Goal: Task Accomplishment & Management: Manage account settings

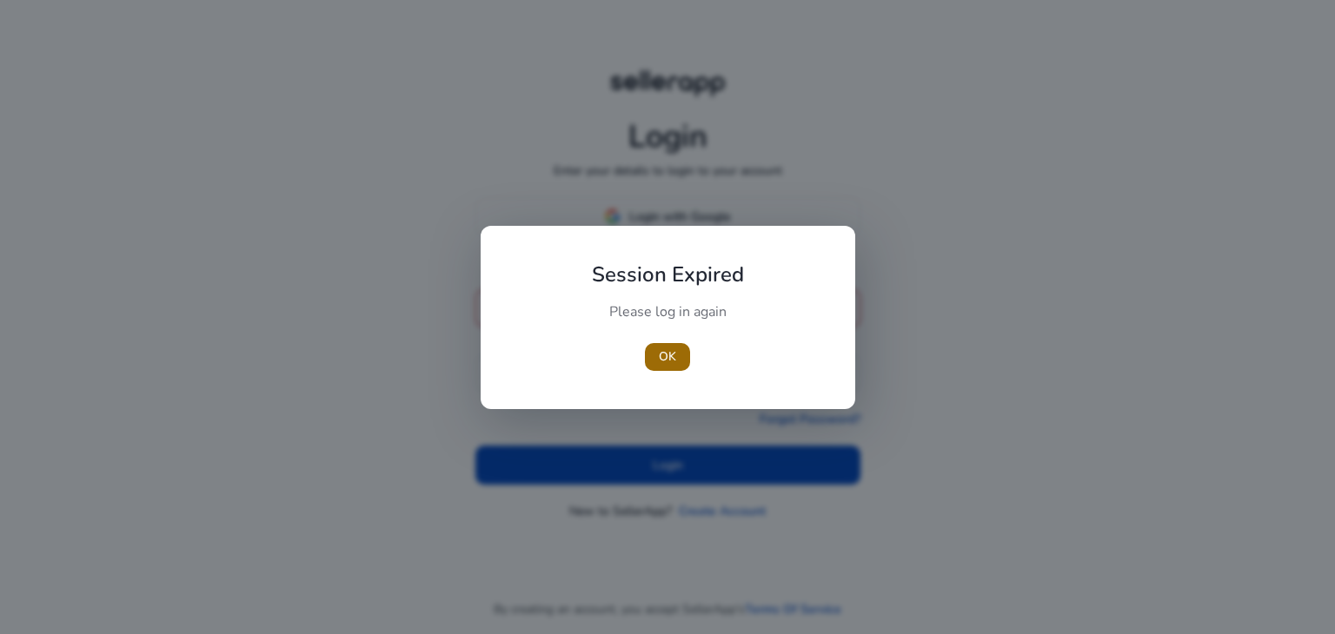
click at [672, 363] on span "OK" at bounding box center [667, 357] width 17 height 18
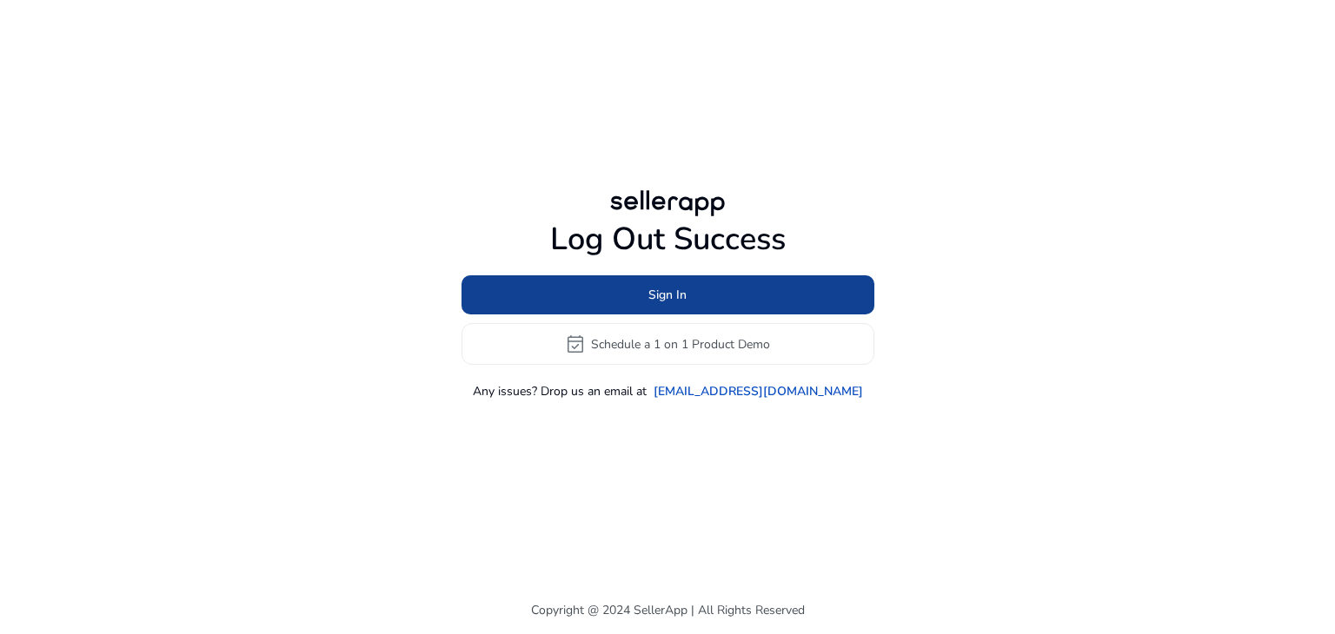
click at [677, 301] on span "Sign In" at bounding box center [667, 295] width 38 height 18
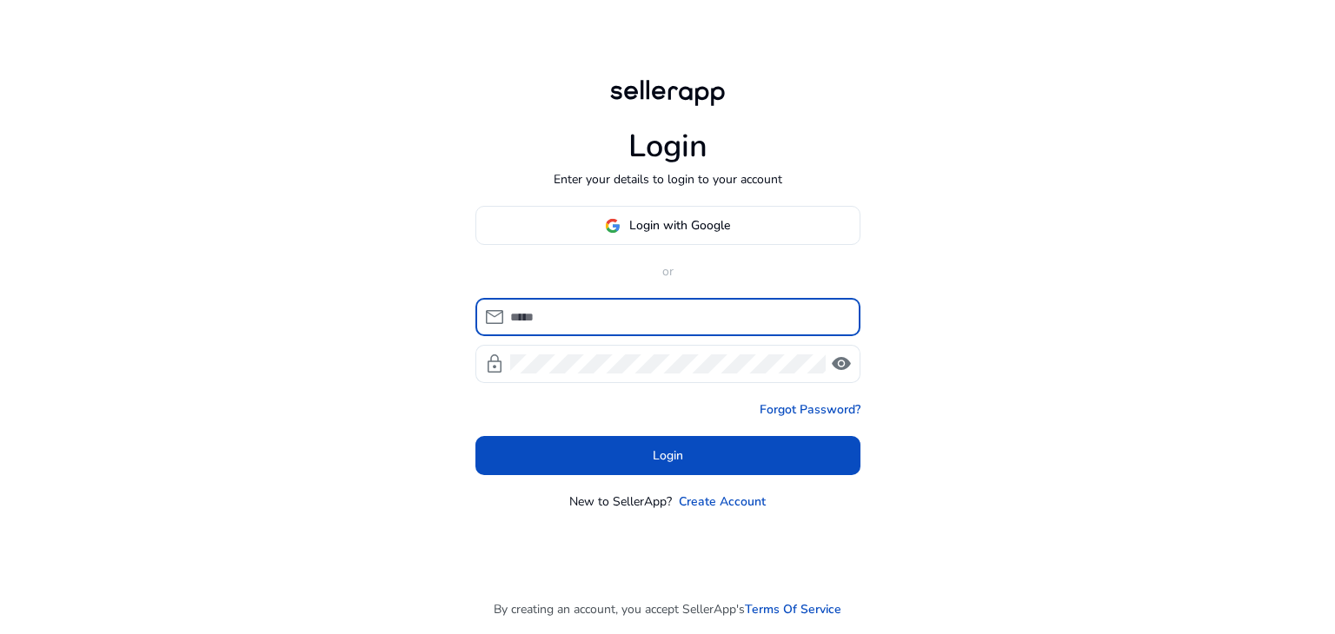
click at [653, 317] on input at bounding box center [678, 317] width 336 height 19
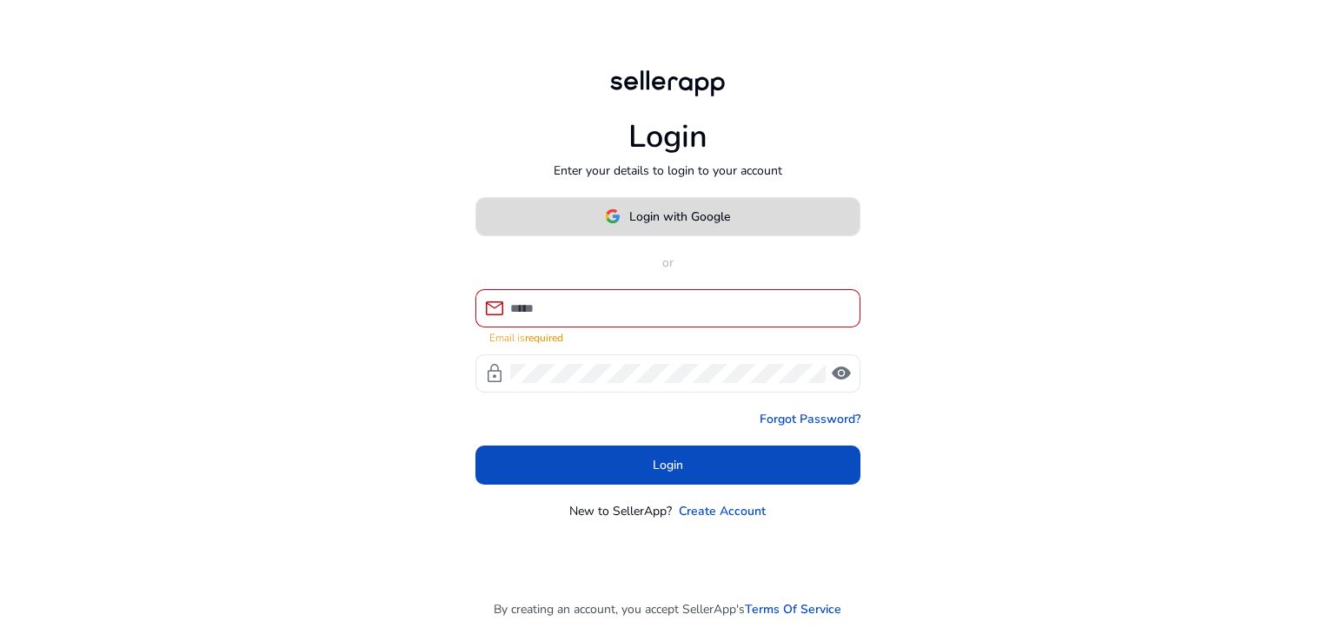
click at [684, 226] on span "Login with Google" at bounding box center [679, 217] width 101 height 18
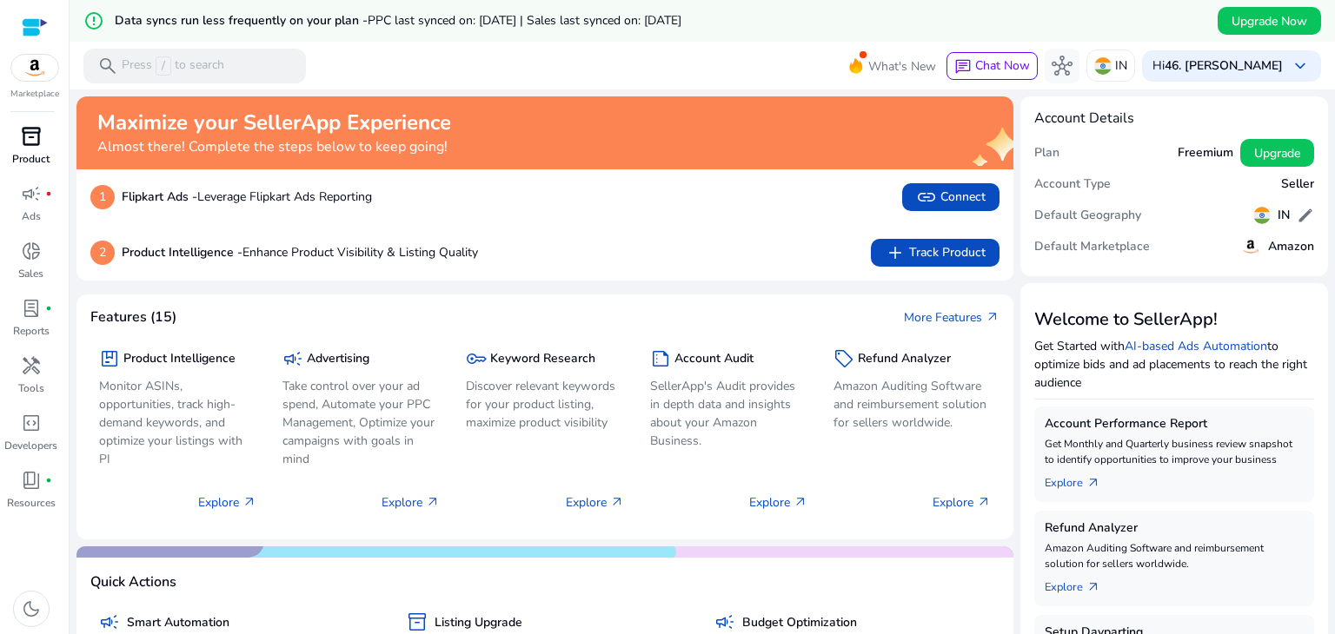
click at [21, 149] on div "inventory_2" at bounding box center [31, 137] width 49 height 28
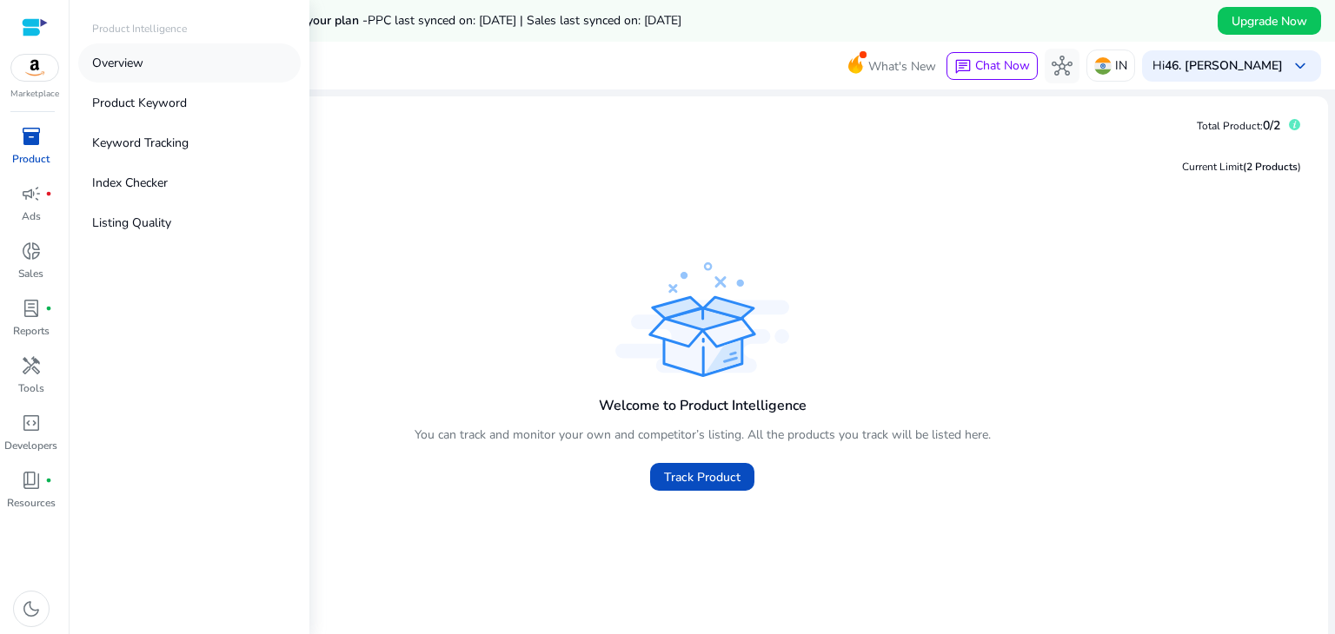
click at [114, 63] on p "Overview" at bounding box center [117, 63] width 51 height 18
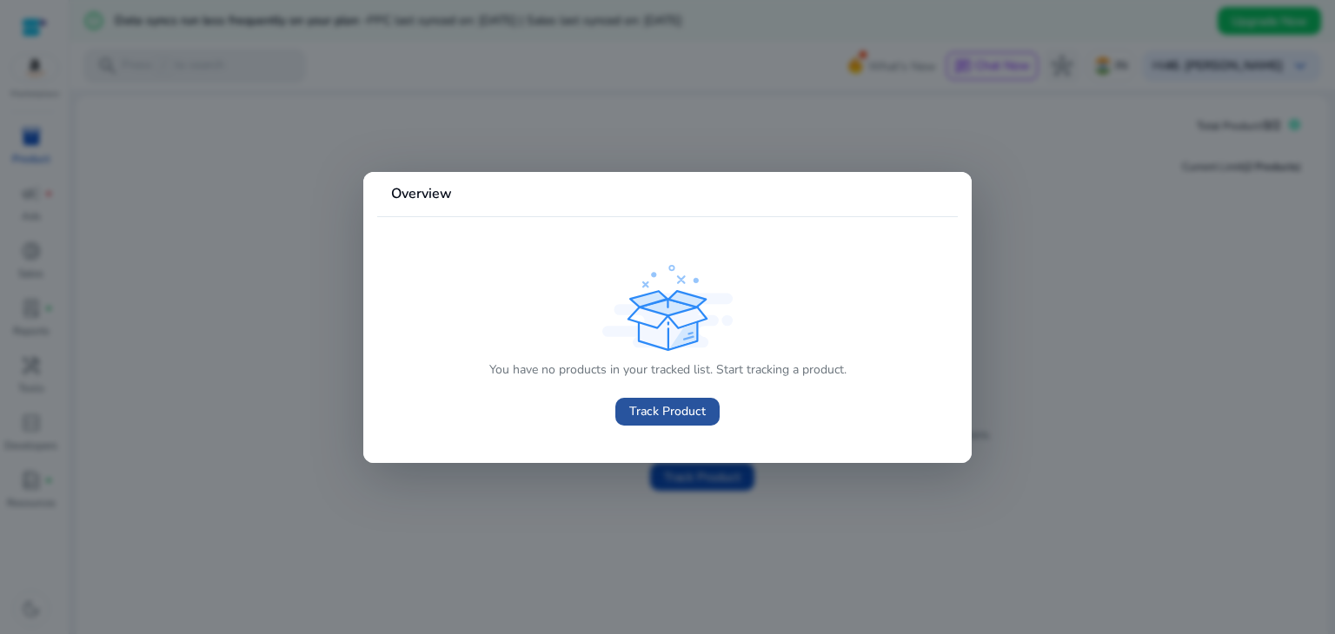
click at [680, 402] on span "Track Product" at bounding box center [667, 411] width 76 height 18
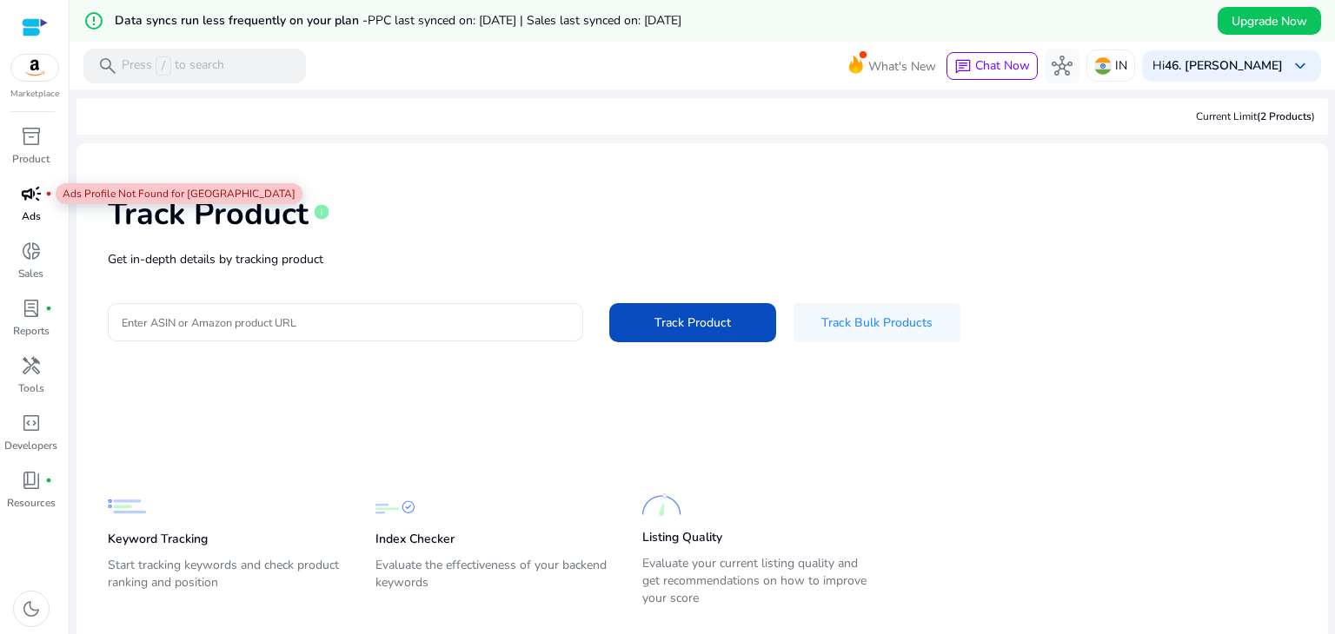
click at [26, 202] on span "campaign" at bounding box center [31, 193] width 21 height 21
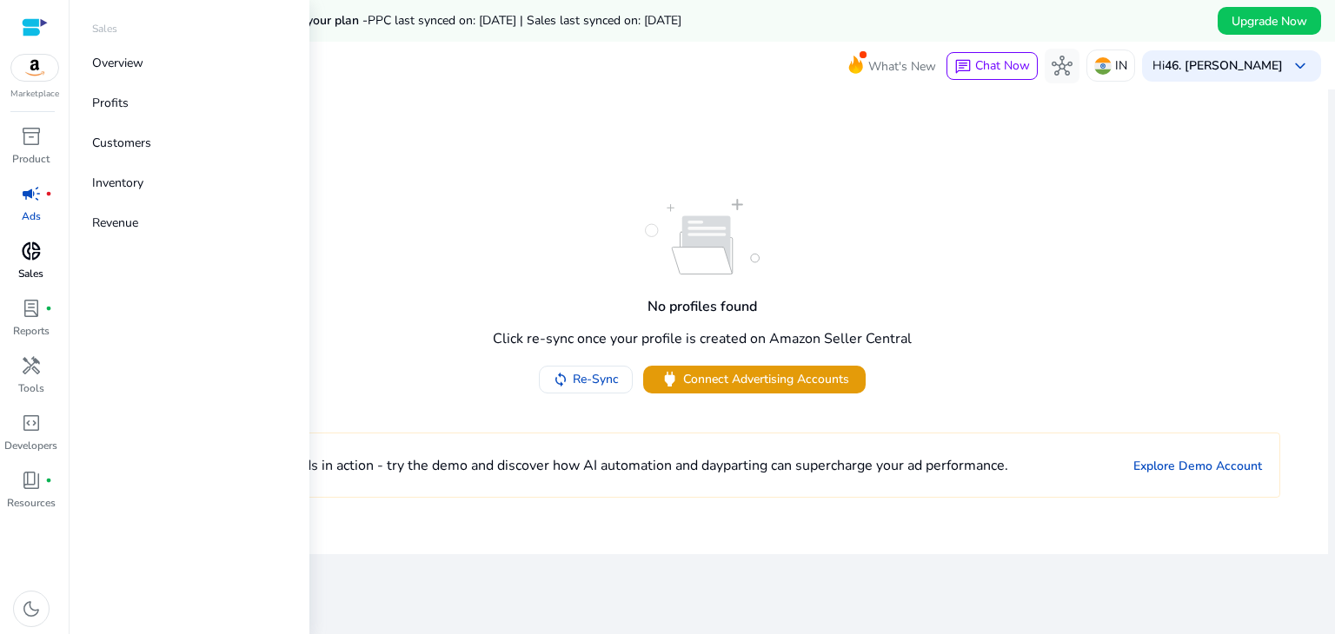
click at [31, 273] on p "Sales" at bounding box center [30, 274] width 25 height 16
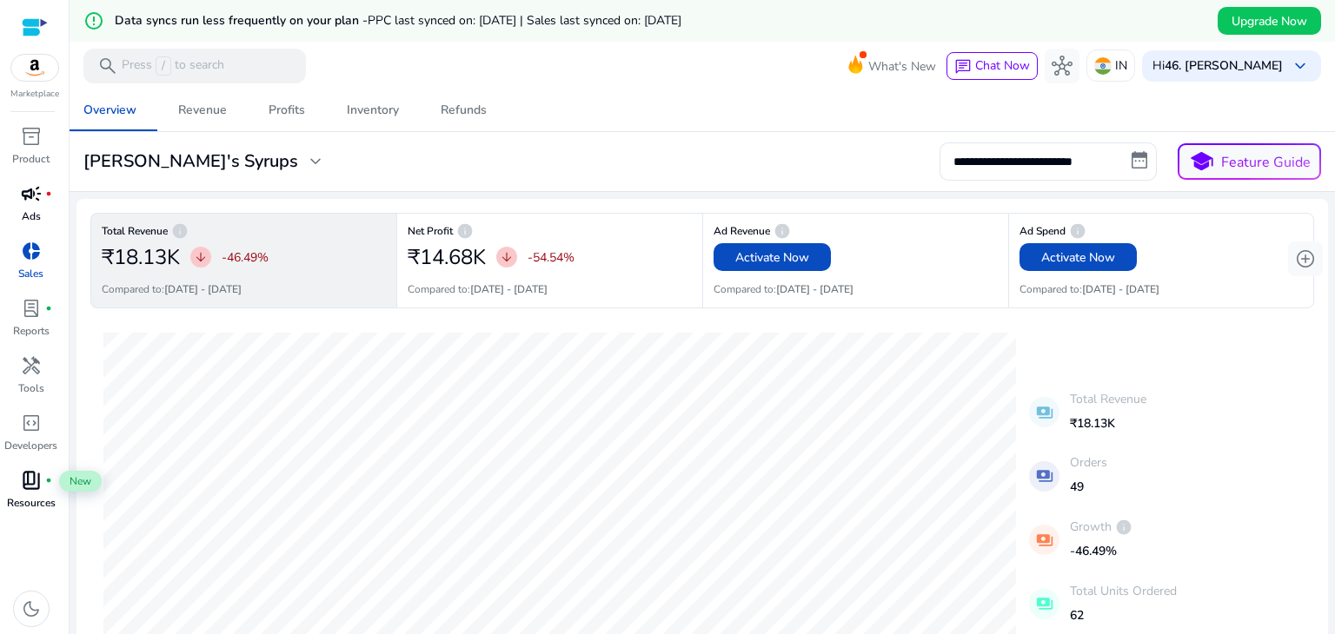
click at [45, 477] on span "fiber_manual_record" at bounding box center [48, 480] width 7 height 7
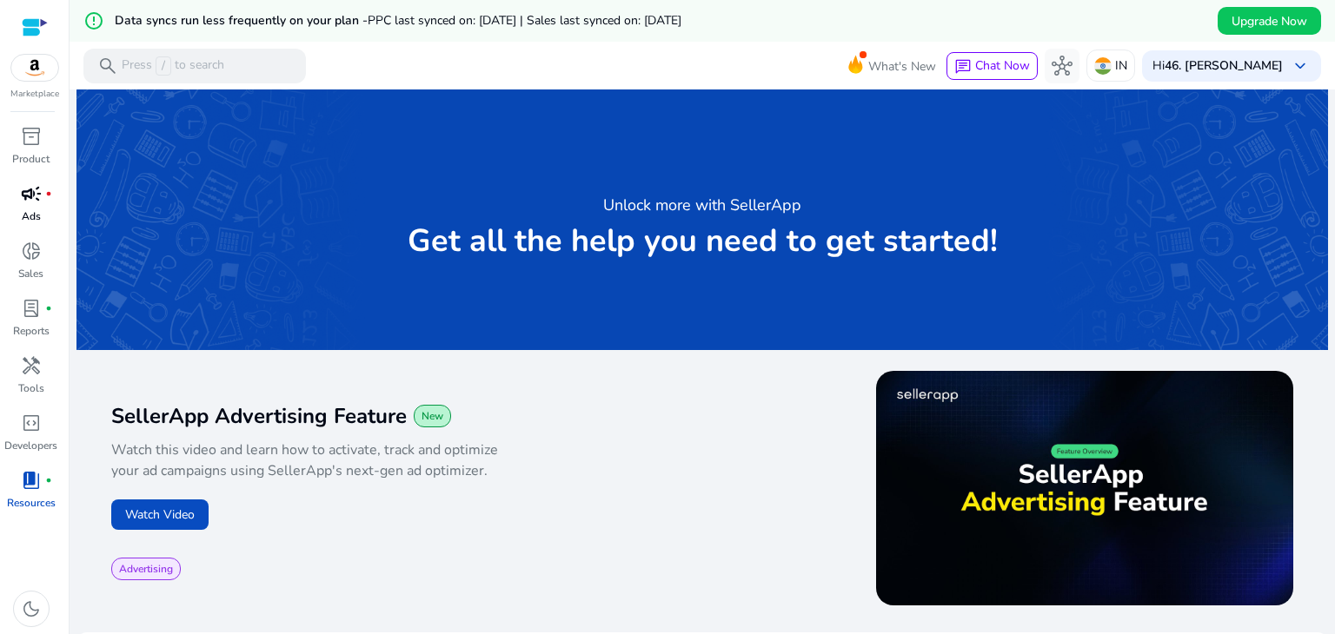
click at [23, 191] on span "campaign" at bounding box center [31, 193] width 21 height 21
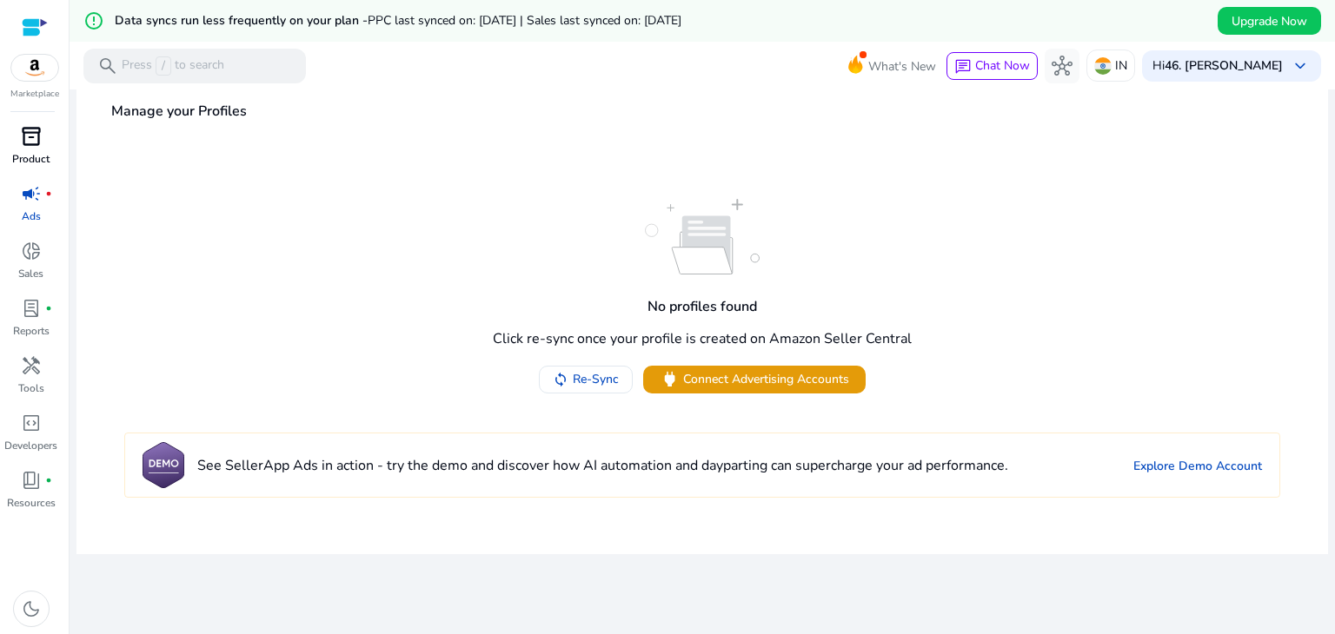
click at [30, 141] on span "inventory_2" at bounding box center [31, 136] width 21 height 21
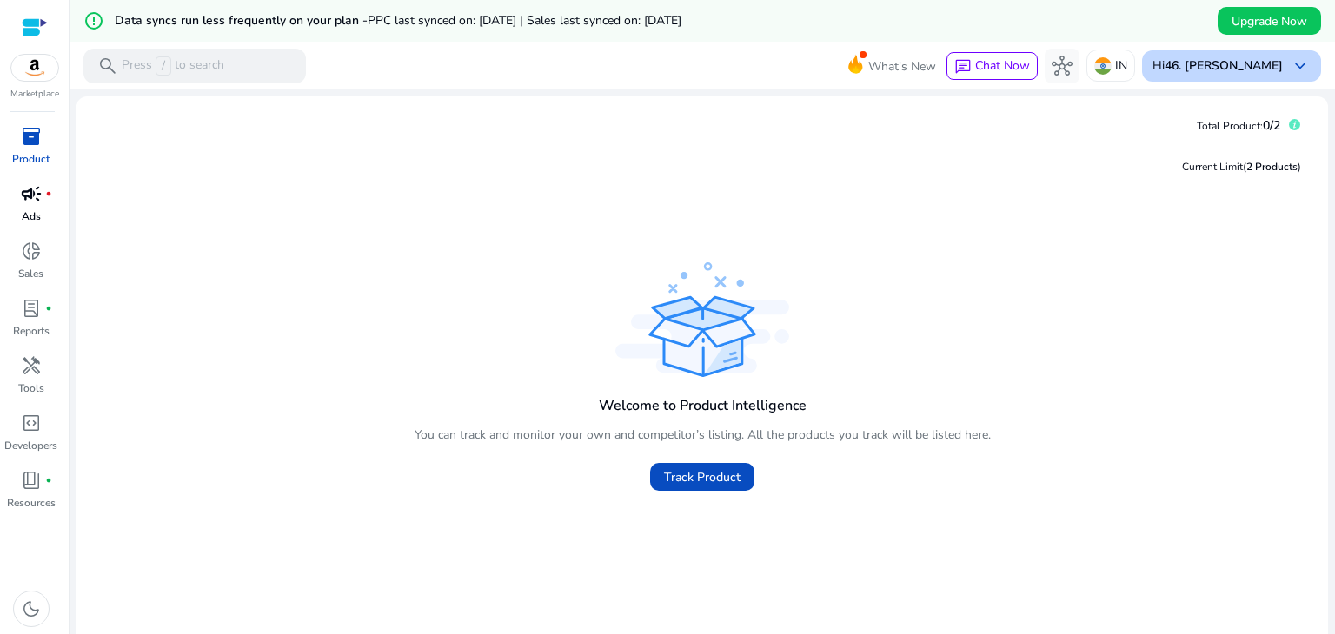
click at [1289, 60] on span "keyboard_arrow_down" at bounding box center [1299, 66] width 21 height 21
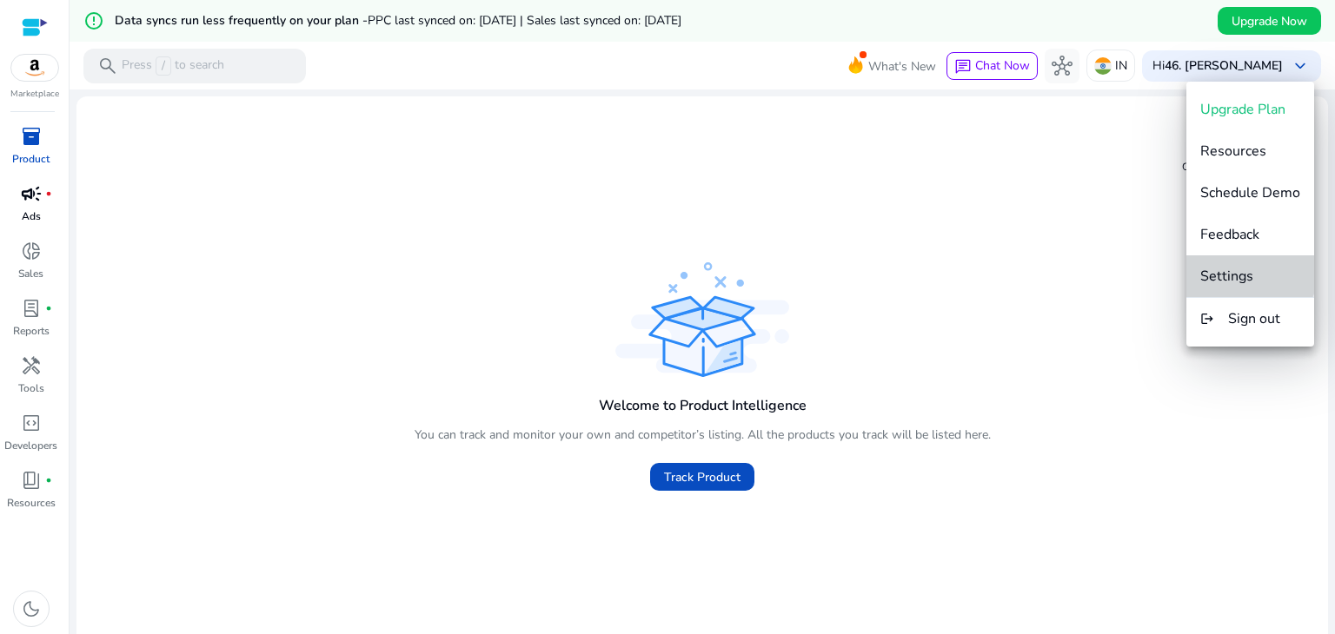
click at [1241, 270] on span "Settings" at bounding box center [1226, 276] width 53 height 19
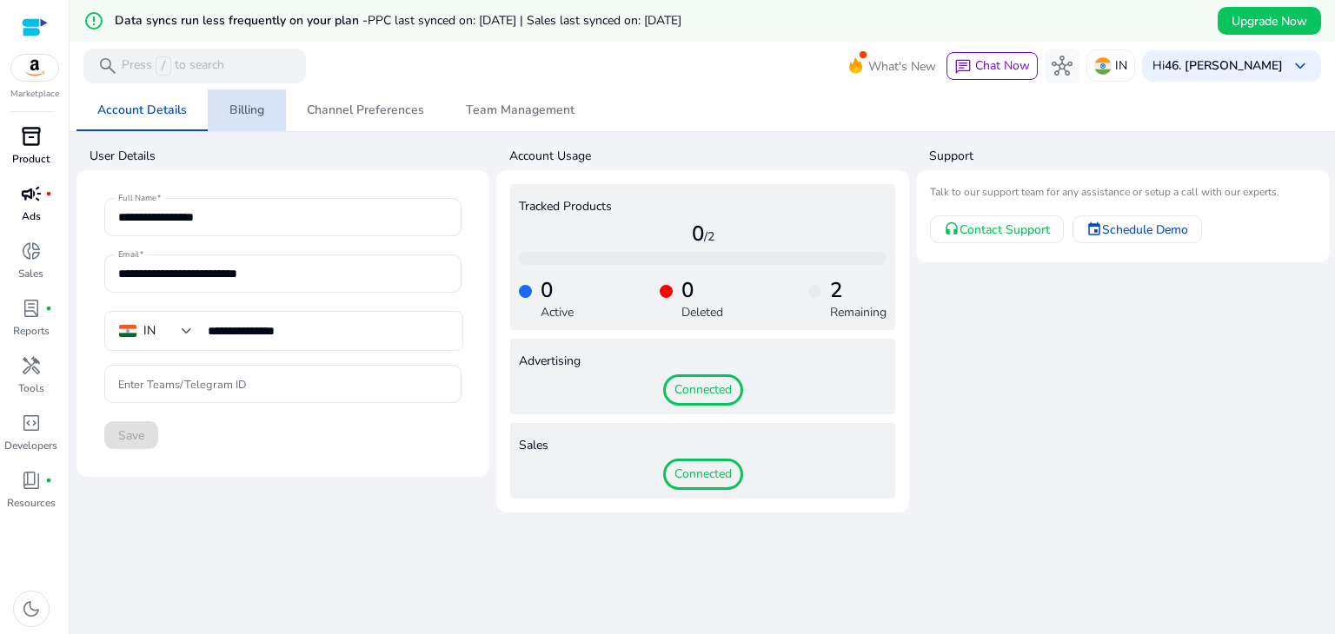
click at [229, 104] on span "Billing" at bounding box center [246, 110] width 35 height 12
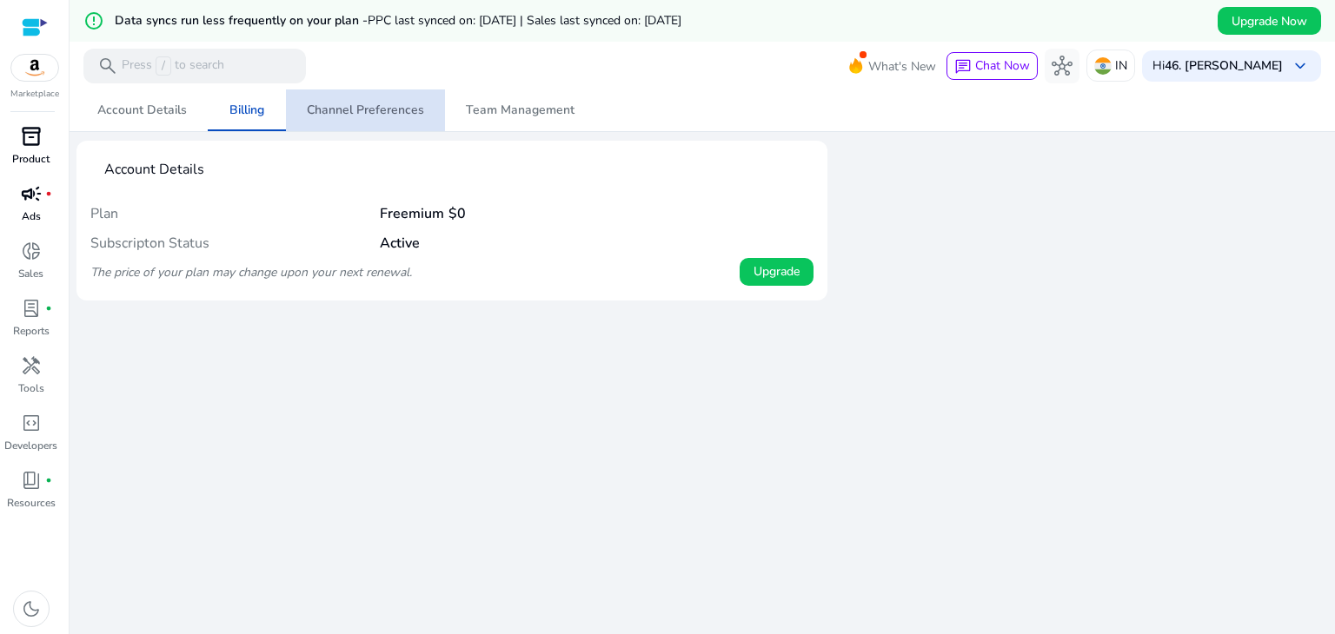
click at [363, 107] on span "Channel Preferences" at bounding box center [365, 110] width 117 height 12
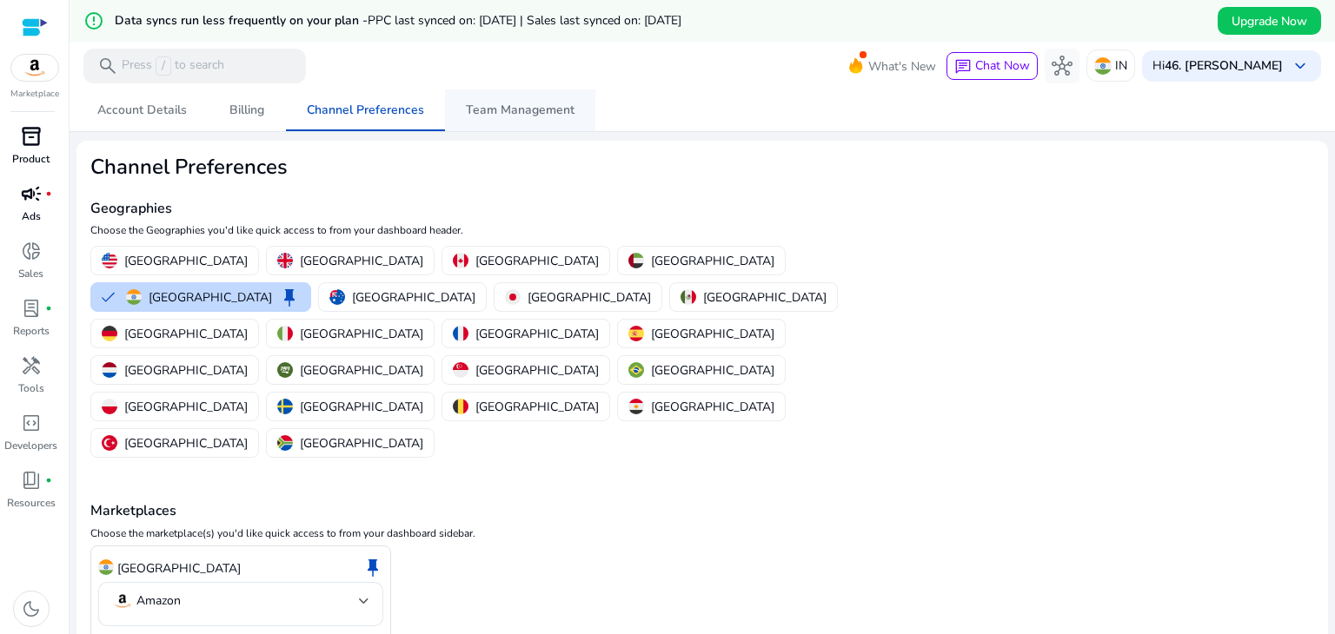
click at [507, 105] on span "Team Management" at bounding box center [520, 110] width 109 height 12
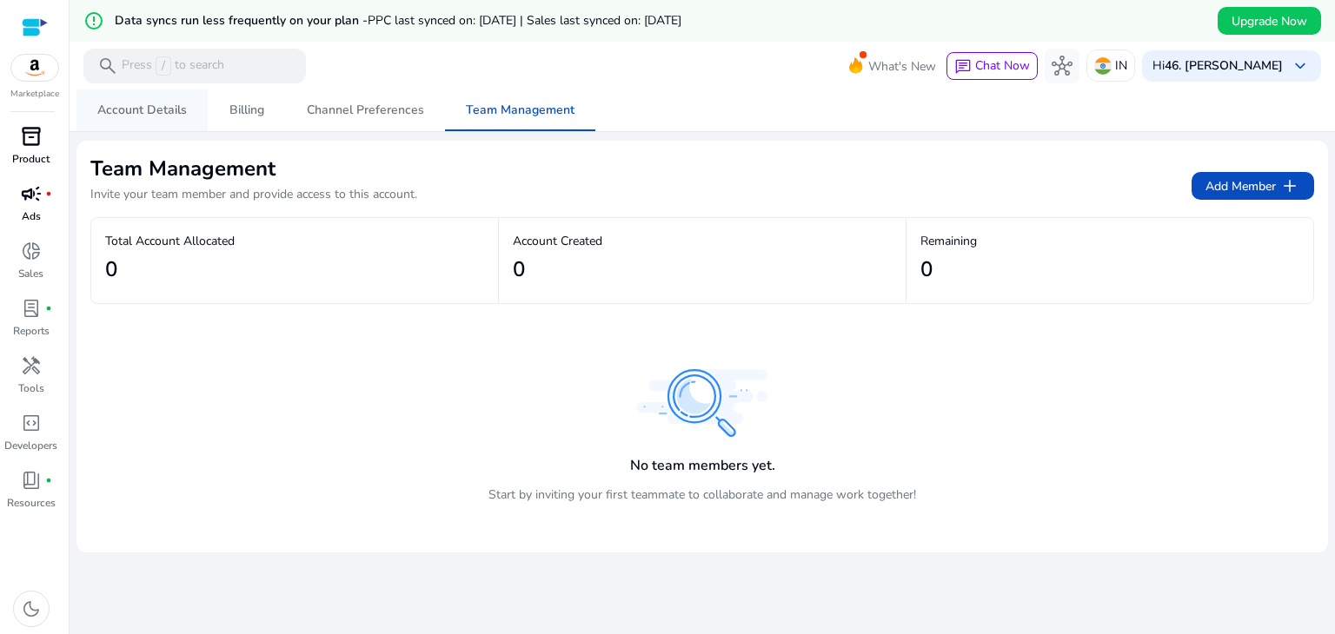
click at [167, 108] on span "Account Details" at bounding box center [141, 110] width 89 height 12
click at [136, 112] on span "Account Details" at bounding box center [141, 110] width 89 height 12
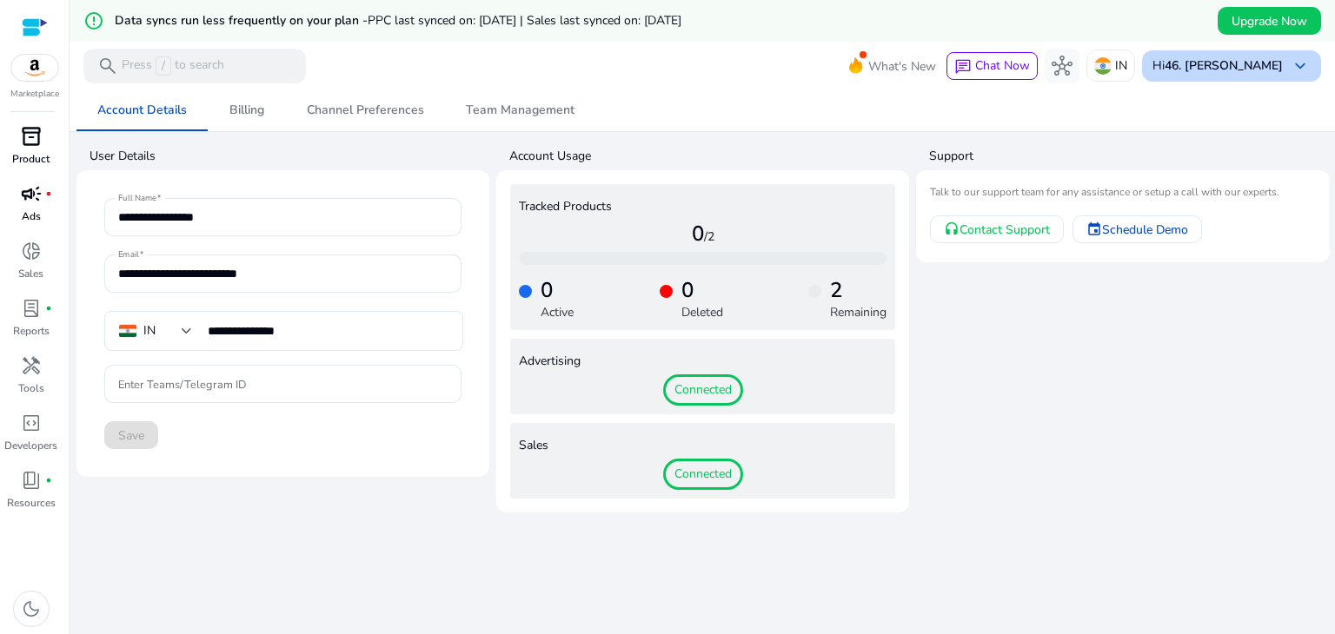
click at [1207, 71] on b "46. [PERSON_NAME]" at bounding box center [1223, 65] width 118 height 17
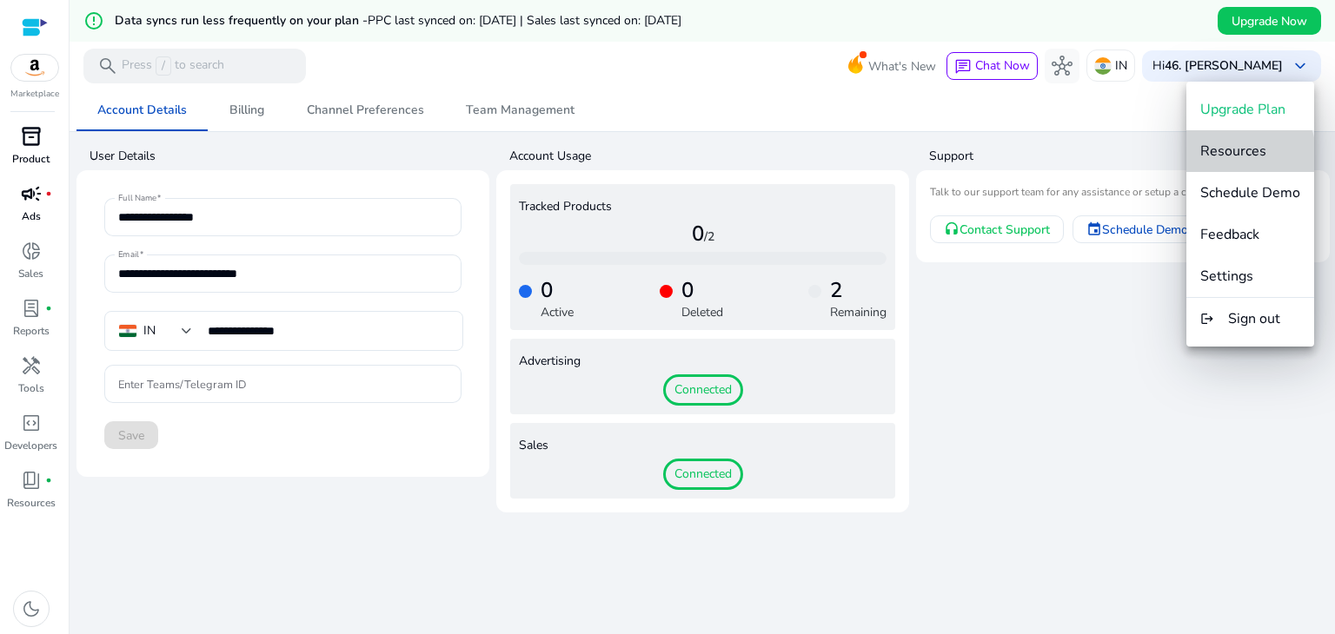
click at [1224, 158] on span "Resources" at bounding box center [1233, 151] width 66 height 19
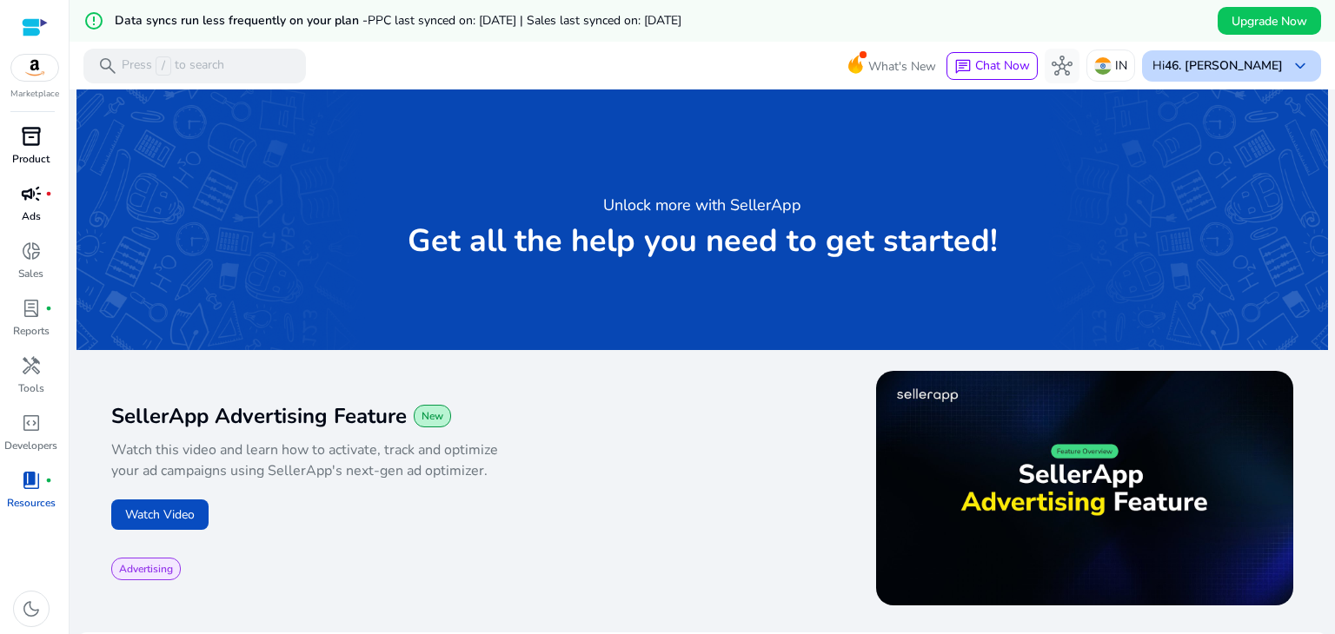
click at [1268, 62] on b "46. [PERSON_NAME]" at bounding box center [1223, 65] width 118 height 17
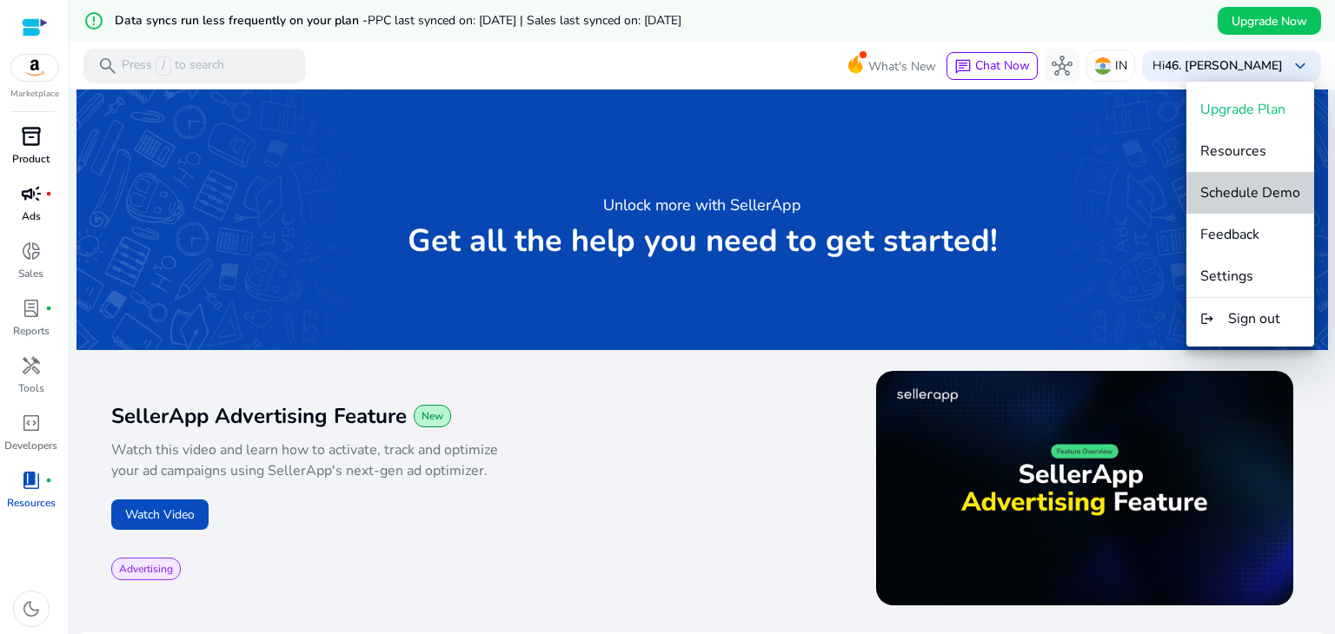
click at [1260, 192] on span "Schedule Demo" at bounding box center [1250, 192] width 100 height 19
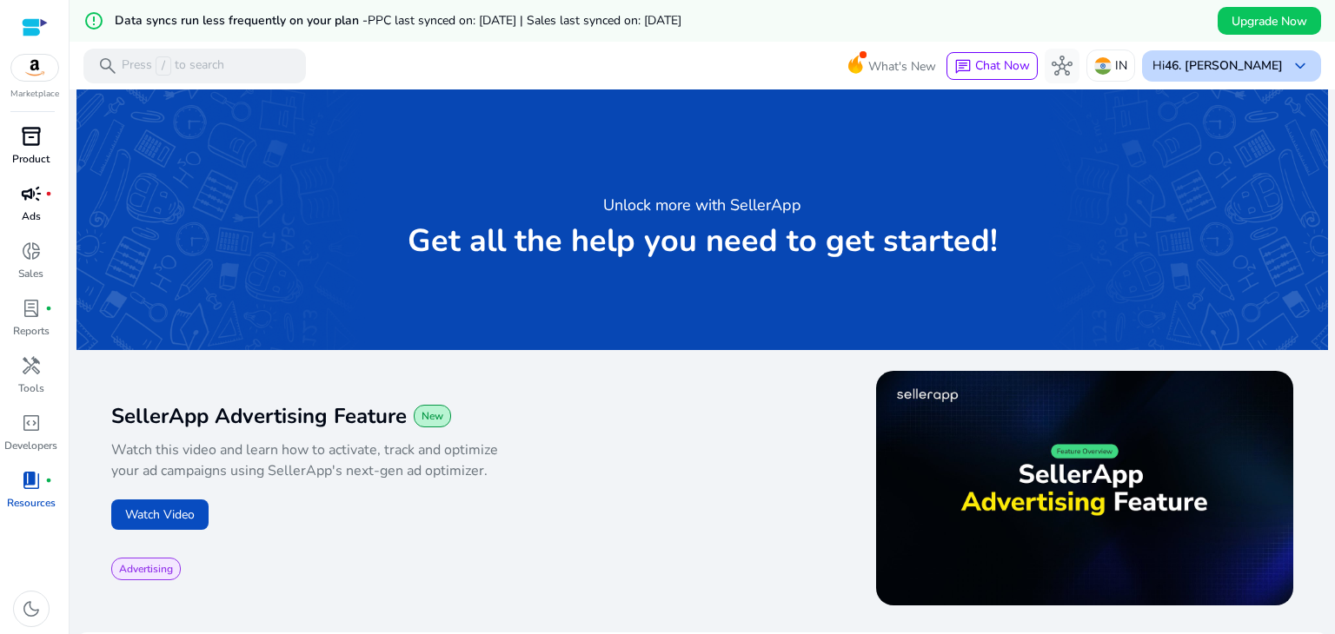
click at [1280, 60] on div "Hi 46. [PERSON_NAME] keyboard_arrow_down" at bounding box center [1231, 65] width 179 height 31
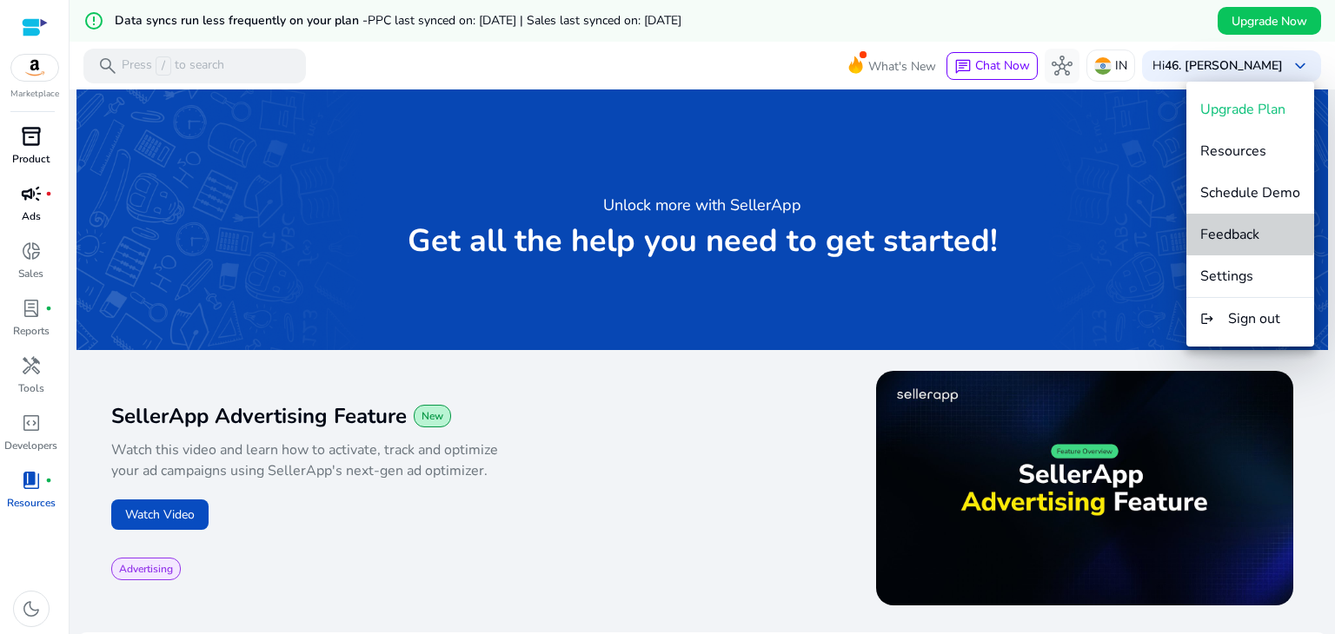
click at [1245, 225] on span "Feedback" at bounding box center [1229, 234] width 59 height 19
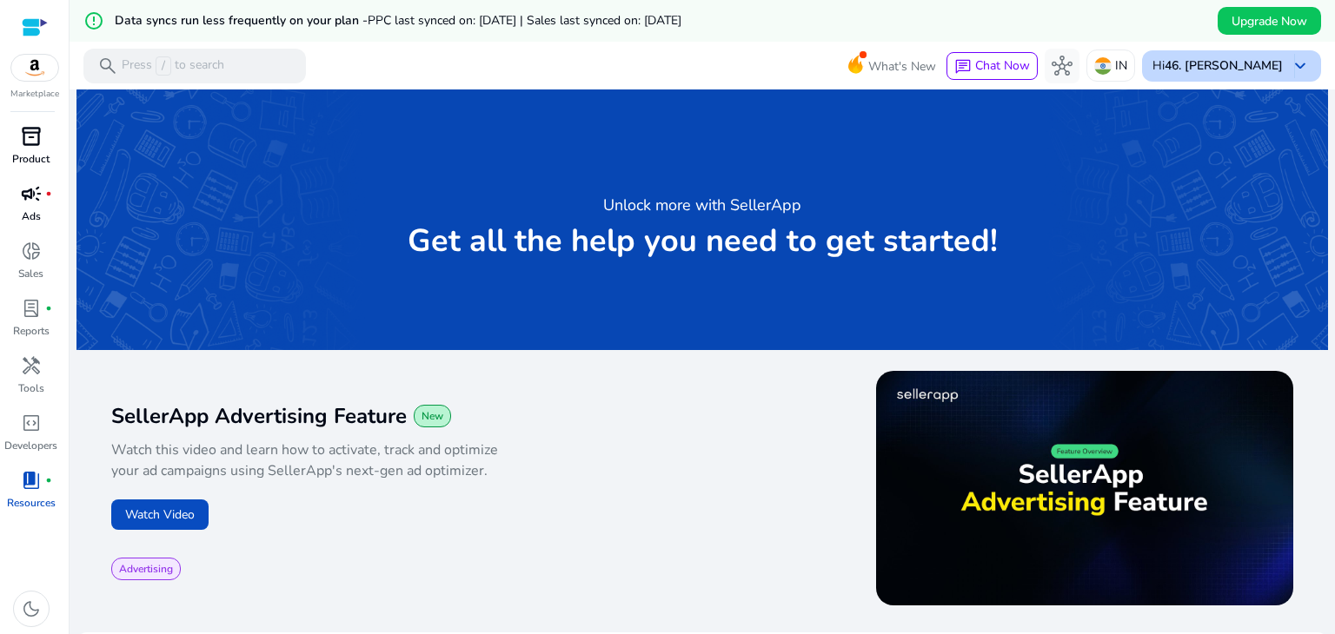
click at [1289, 68] on span "keyboard_arrow_down" at bounding box center [1299, 66] width 21 height 21
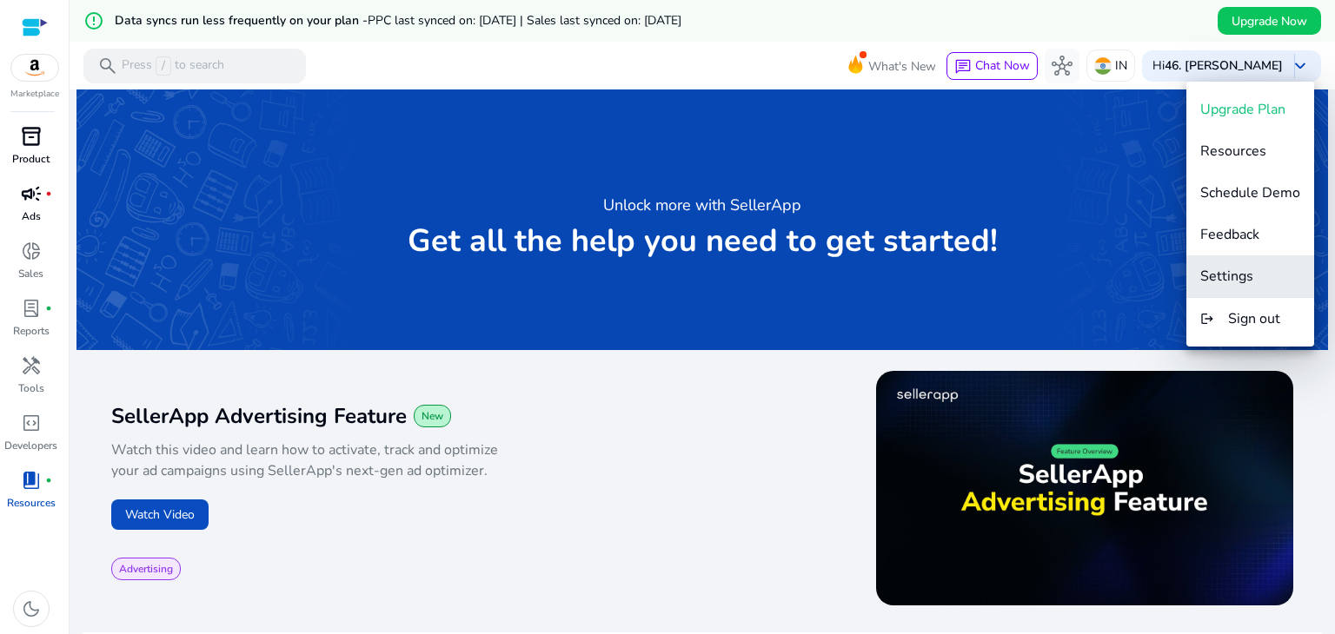
click at [1239, 276] on span "Settings" at bounding box center [1226, 276] width 53 height 19
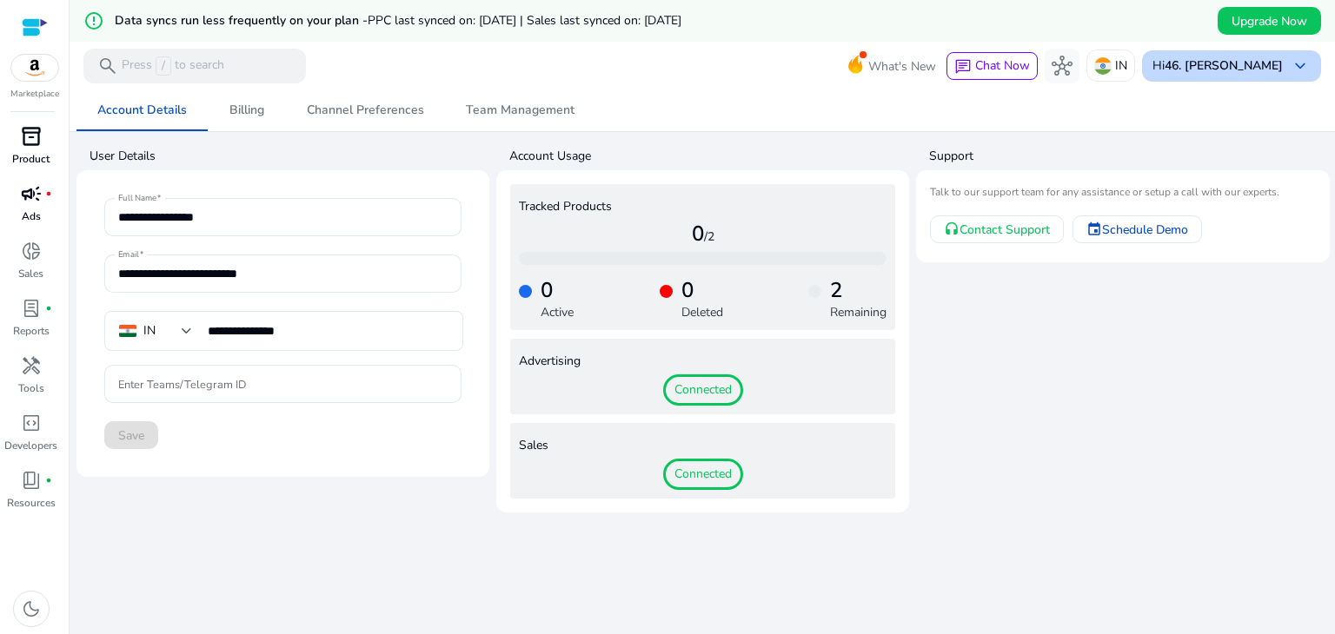
click at [1303, 67] on div "Hi 46. [PERSON_NAME] keyboard_arrow_down" at bounding box center [1231, 65] width 179 height 31
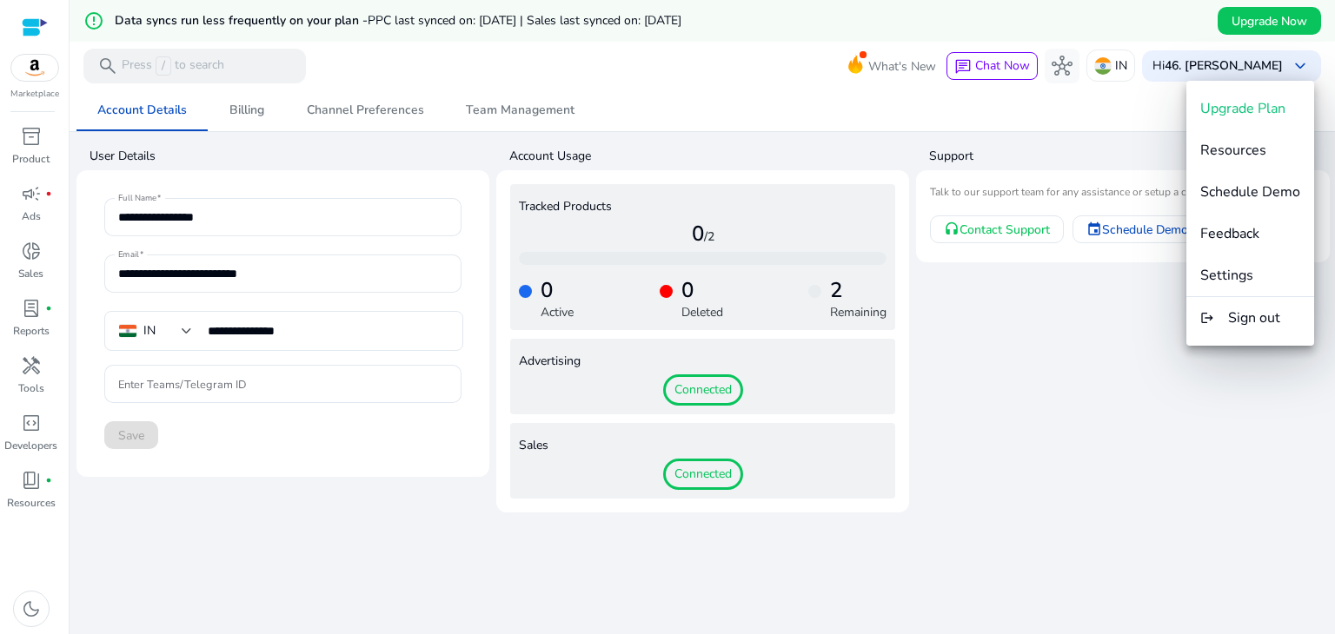
click at [533, 86] on div at bounding box center [667, 317] width 1335 height 634
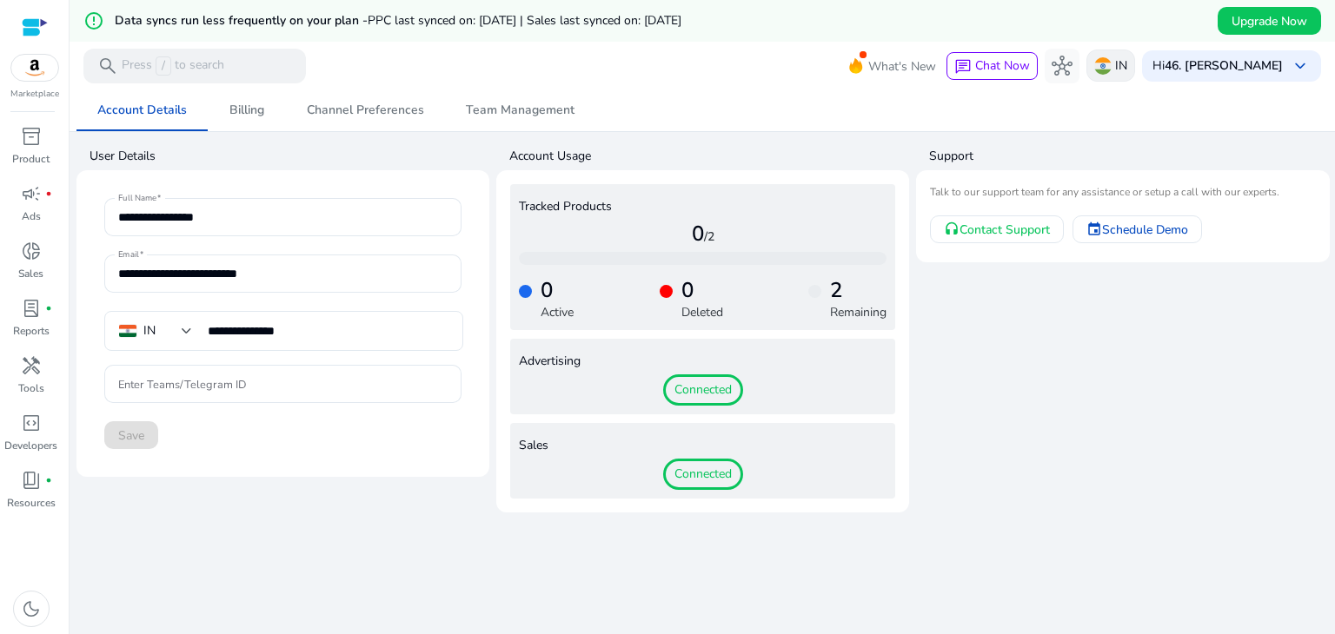
click at [533, 62] on p "IN" at bounding box center [1121, 65] width 12 height 30
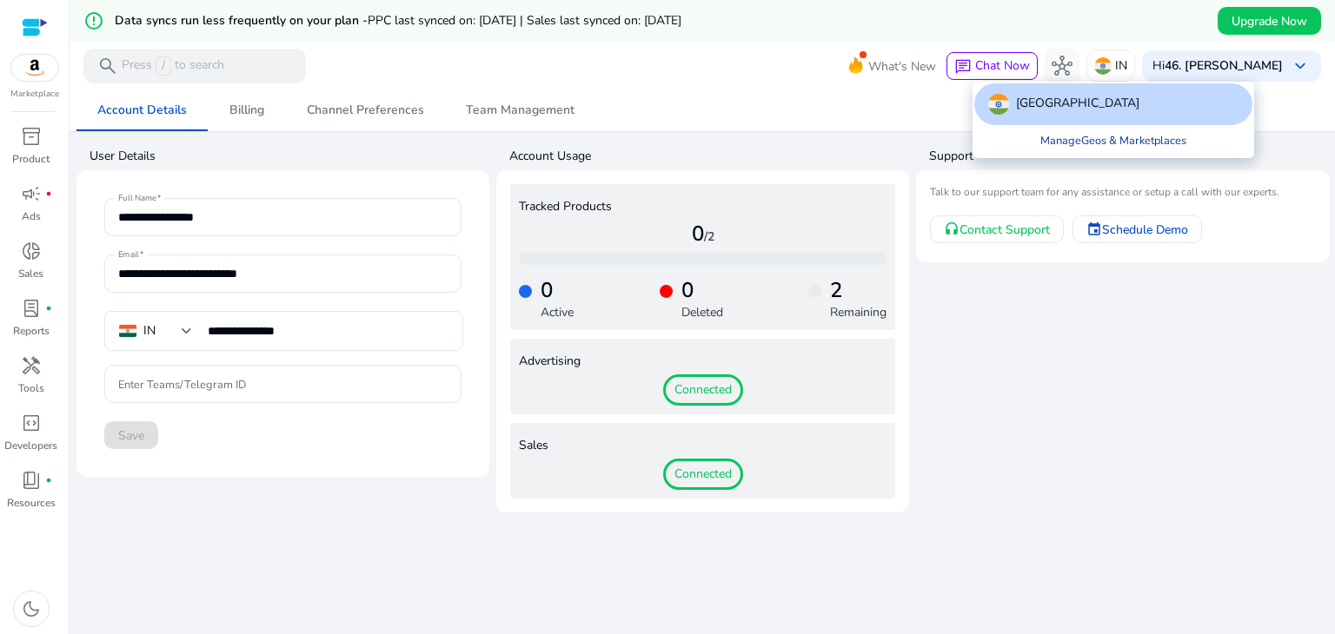
click at [533, 141] on link "Manage Geos & Marketplaces" at bounding box center [1113, 140] width 174 height 31
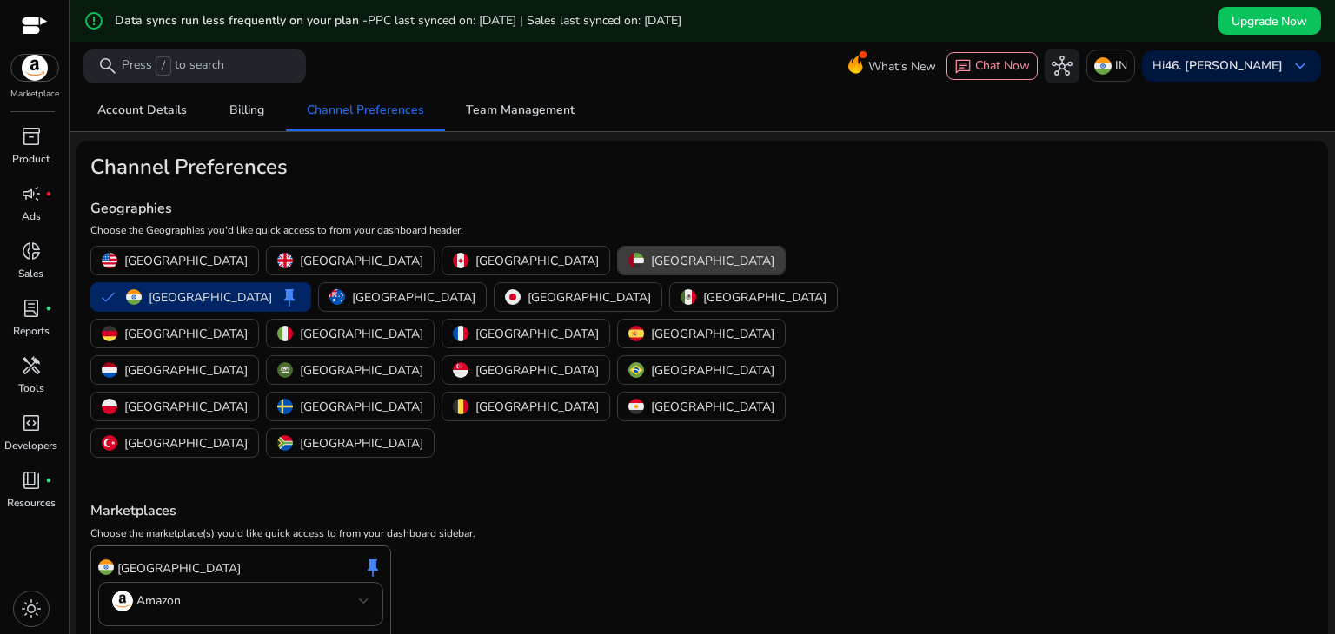
click at [533, 262] on p "[GEOGRAPHIC_DATA]" at bounding box center [712, 261] width 123 height 18
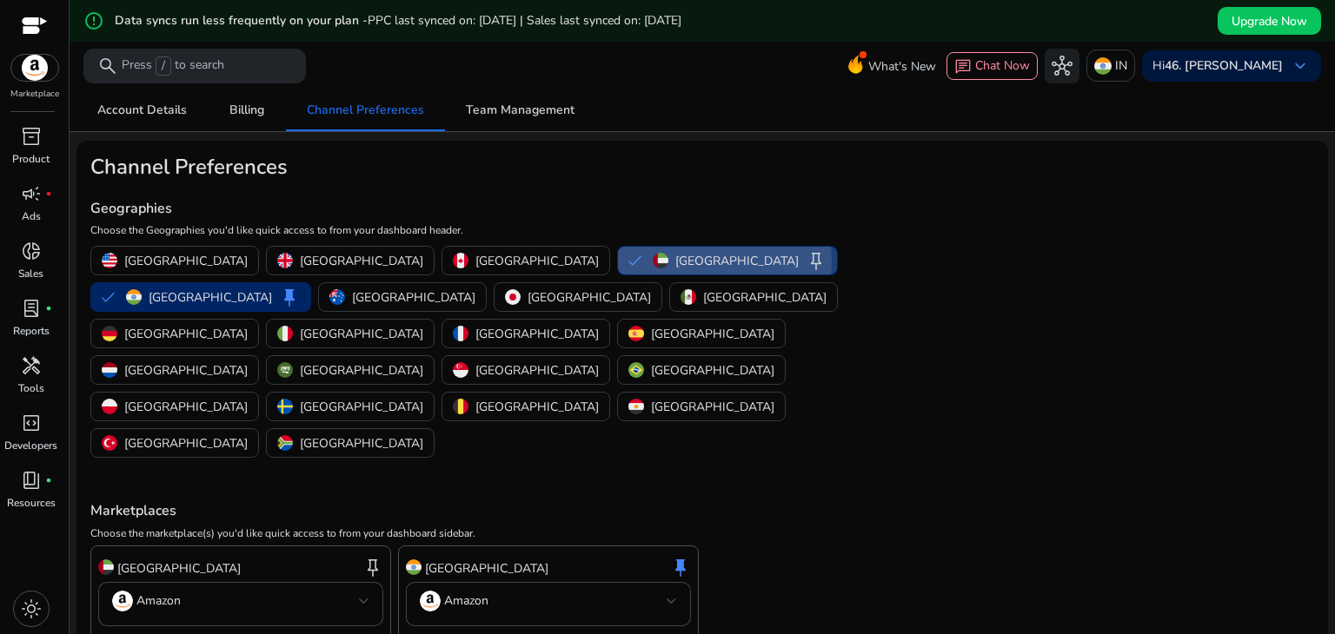
click at [533, 262] on p "[GEOGRAPHIC_DATA]" at bounding box center [736, 261] width 123 height 18
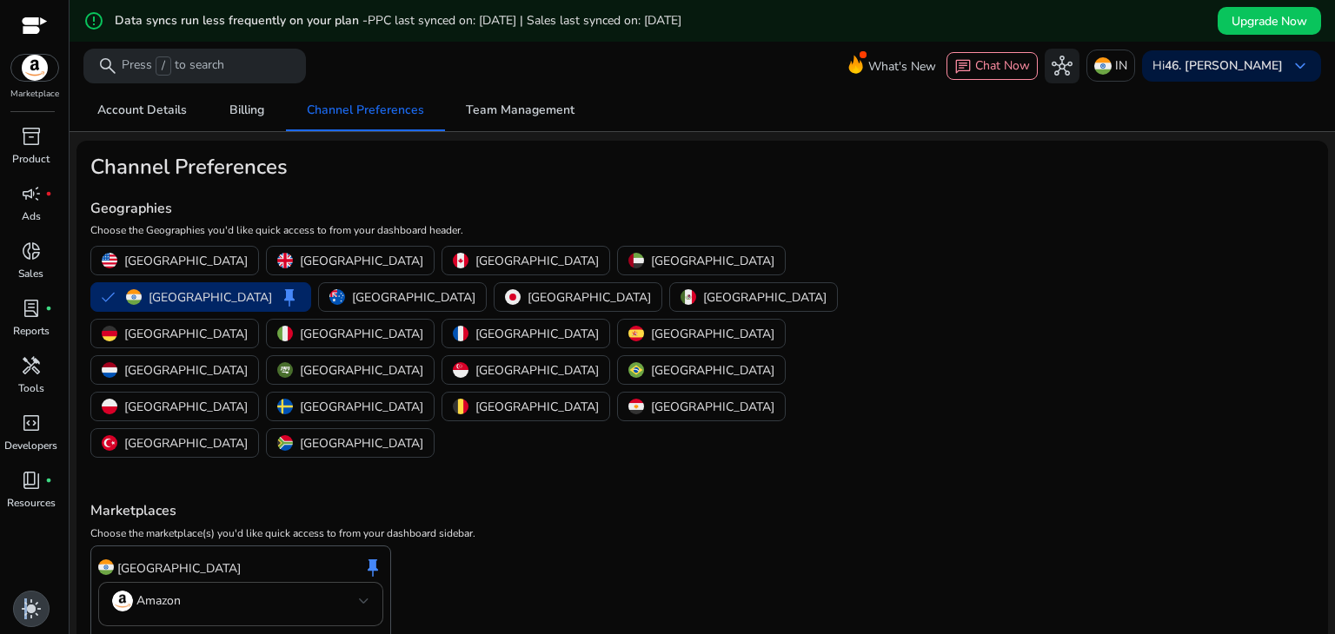
click at [23, 608] on span "light_mode" at bounding box center [31, 609] width 21 height 21
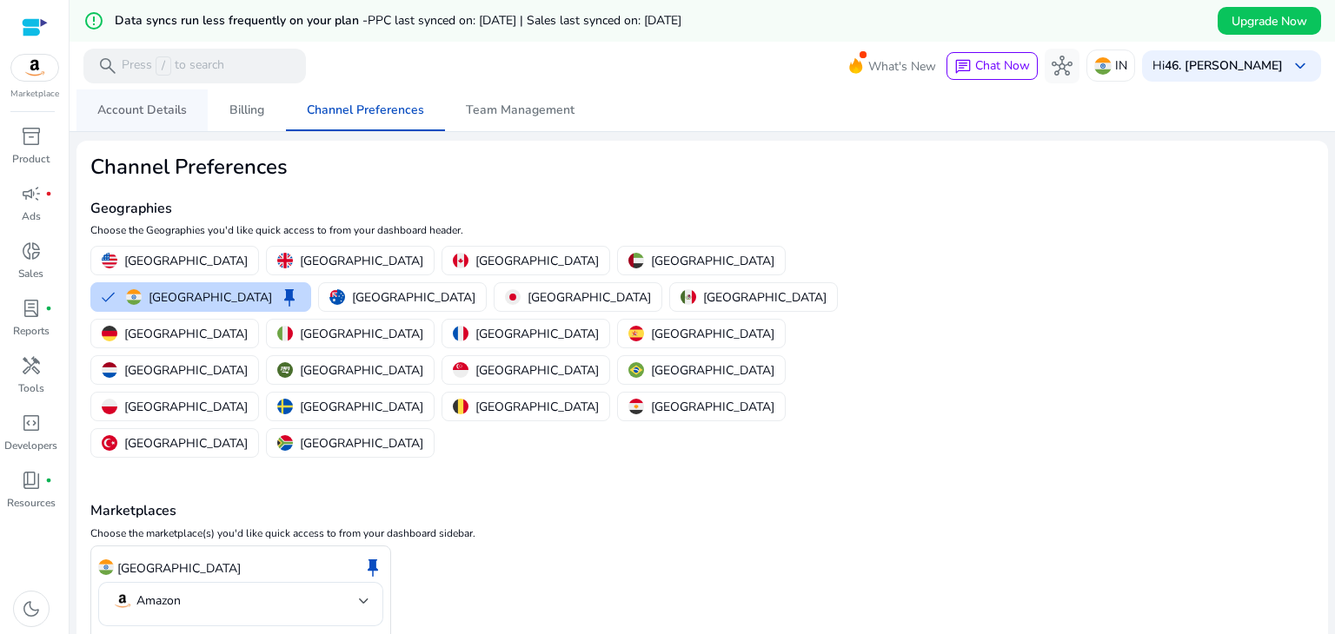
click at [184, 118] on span "Account Details" at bounding box center [141, 110] width 89 height 42
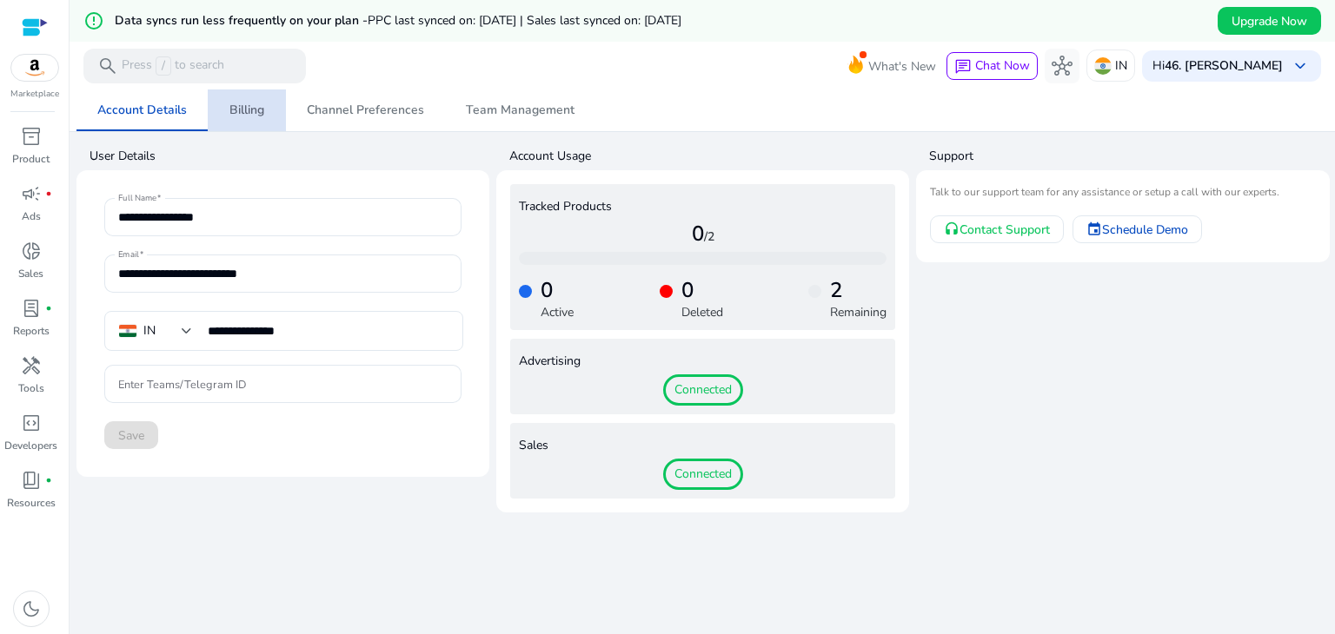
click at [230, 107] on span "Billing" at bounding box center [246, 110] width 35 height 12
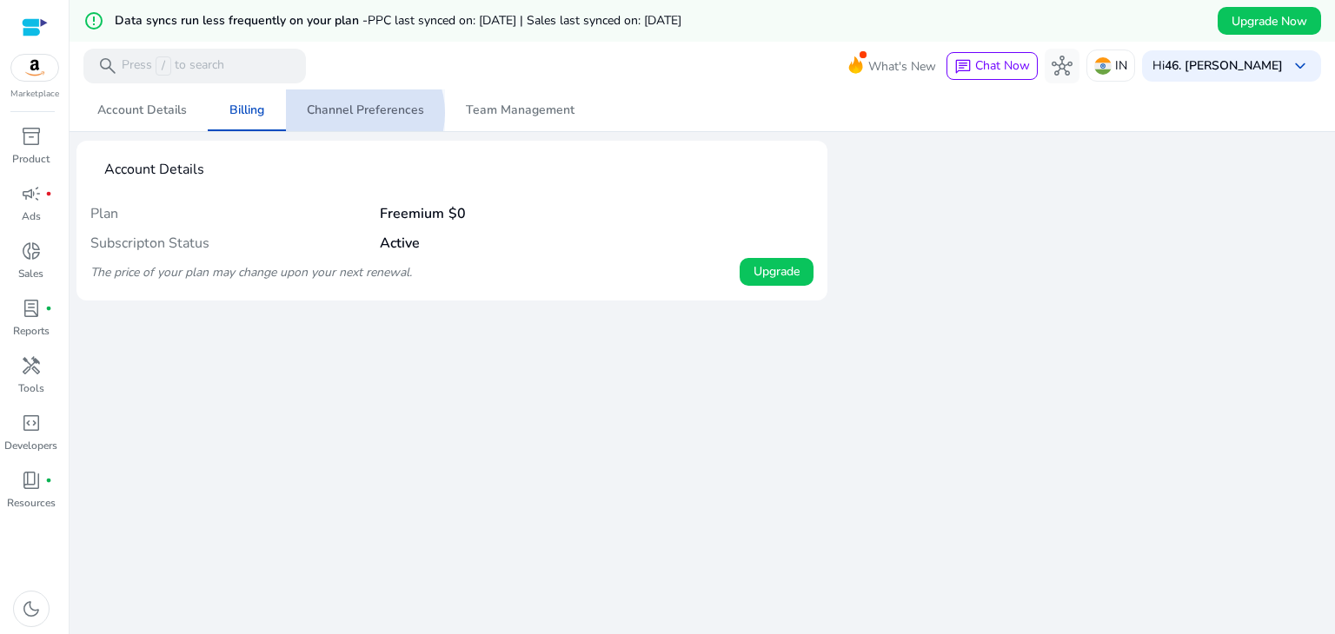
click at [352, 113] on span "Channel Preferences" at bounding box center [365, 110] width 117 height 12
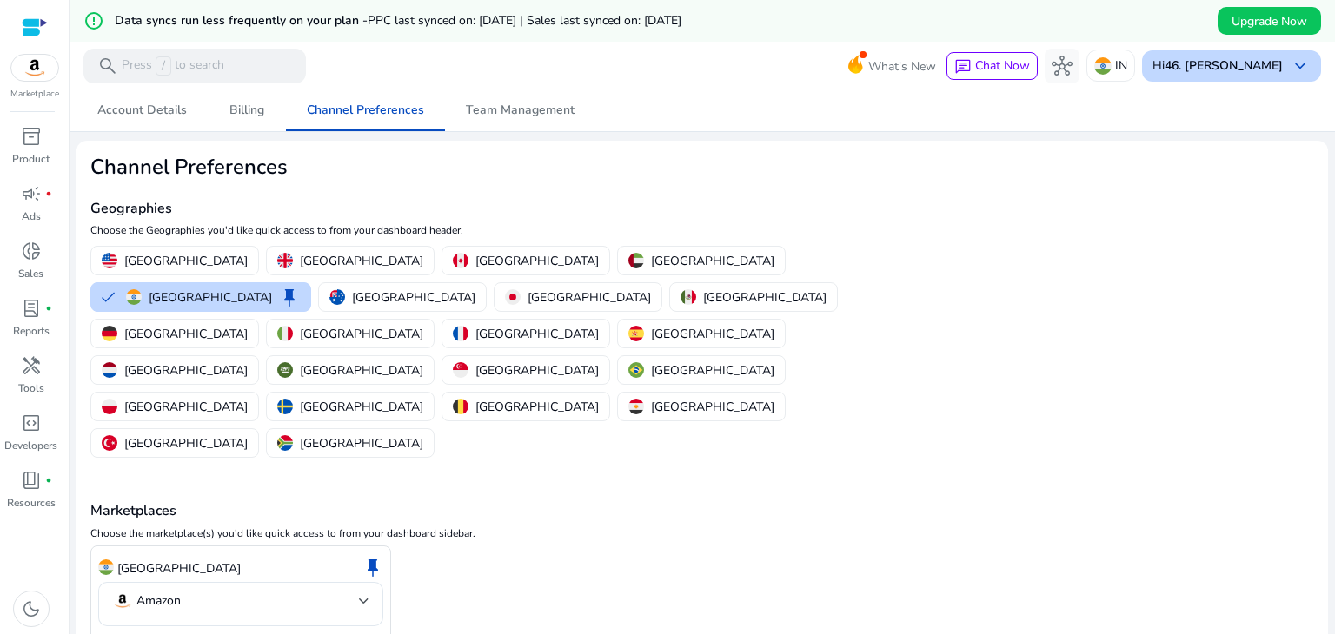
click at [533, 67] on b "46. [PERSON_NAME]" at bounding box center [1223, 65] width 118 height 17
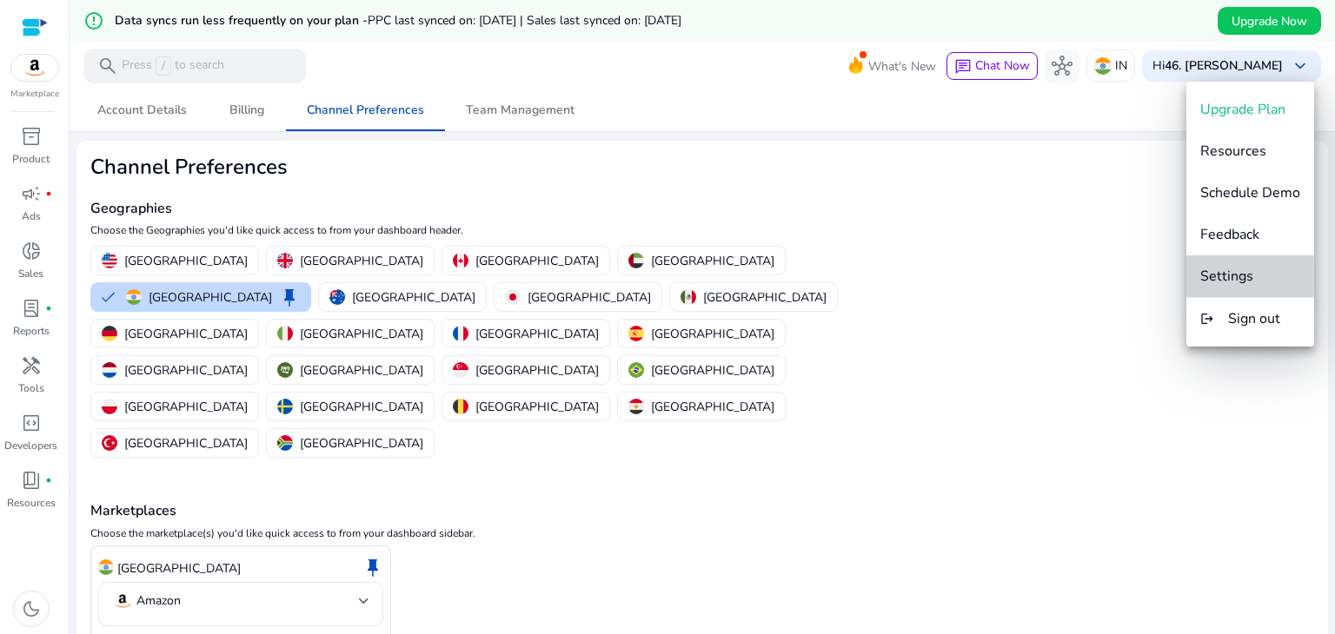
click at [533, 276] on span "Settings" at bounding box center [1226, 276] width 53 height 19
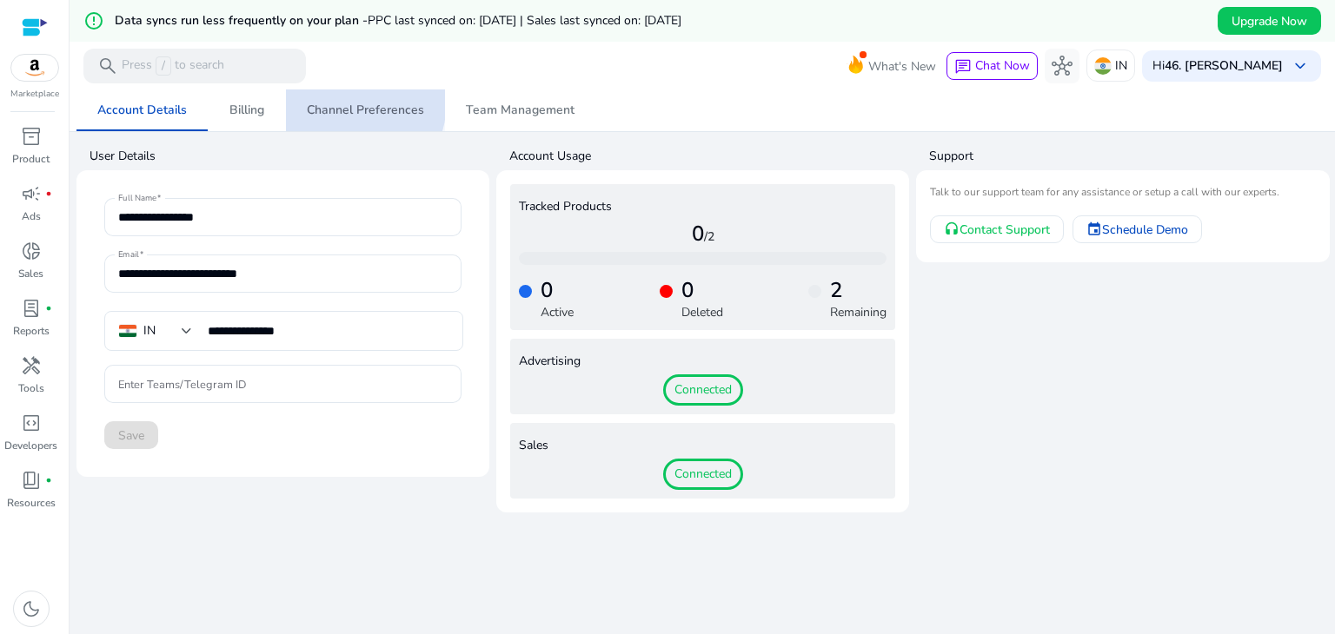
click at [329, 100] on span "Channel Preferences" at bounding box center [365, 110] width 117 height 42
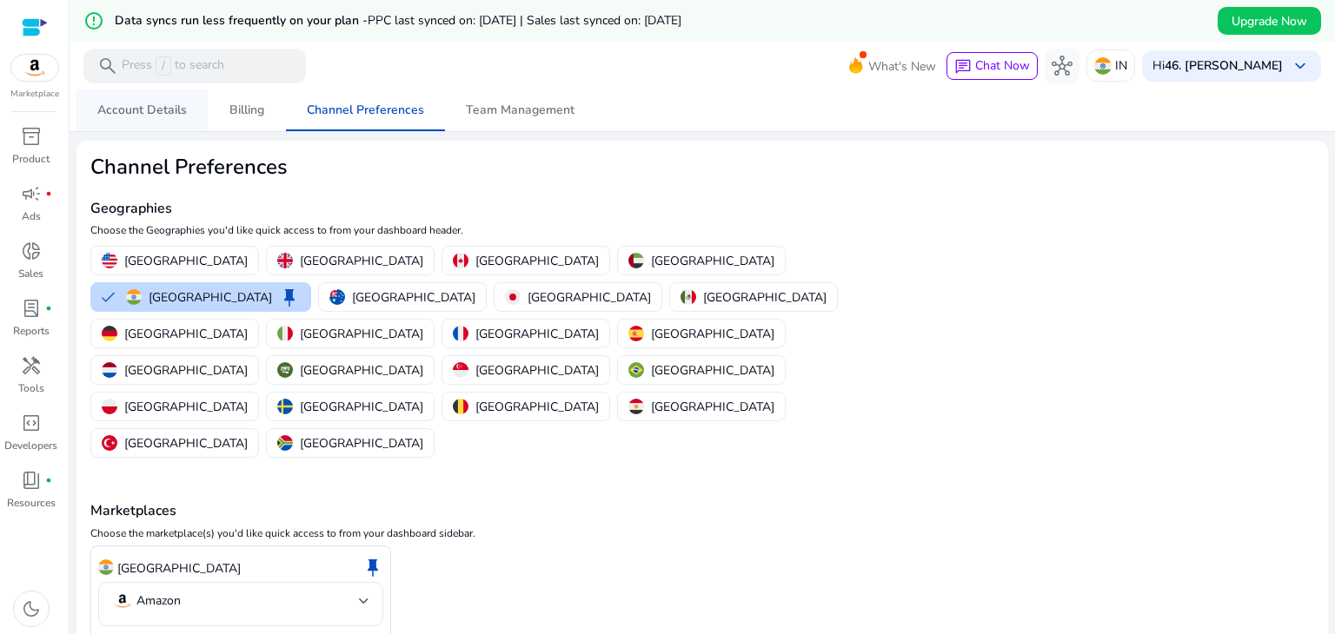
click at [144, 105] on span "Account Details" at bounding box center [141, 110] width 89 height 12
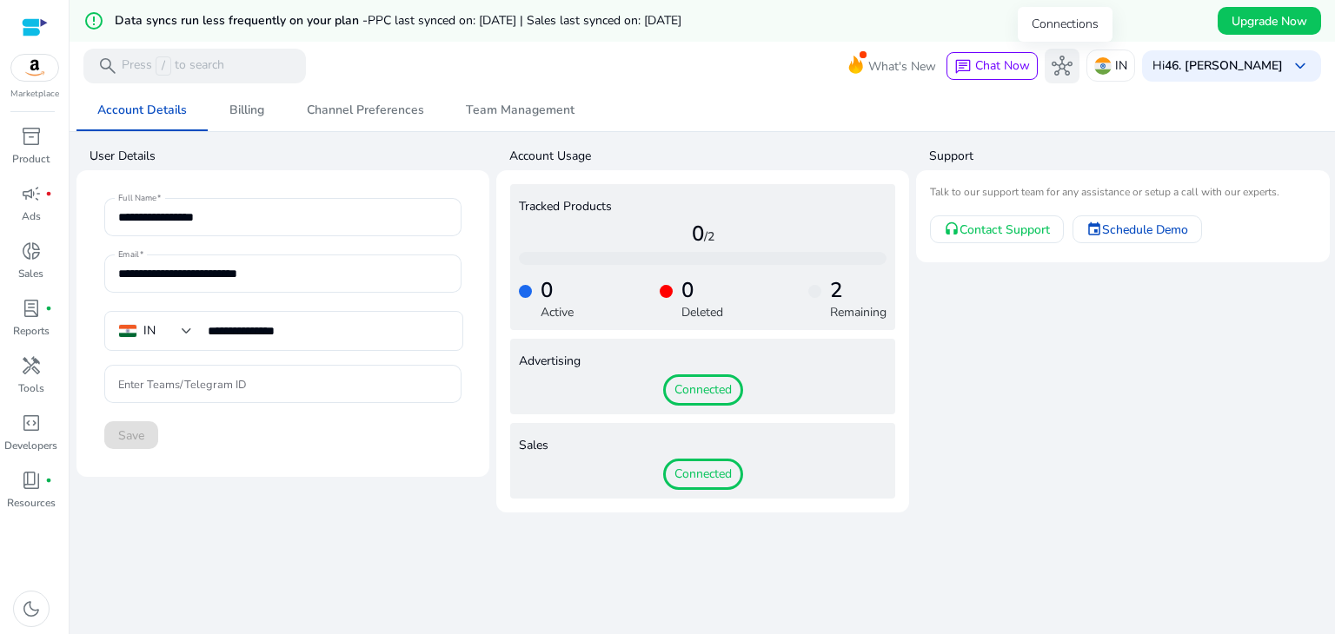
click at [1056, 66] on span "hub" at bounding box center [1061, 66] width 21 height 21
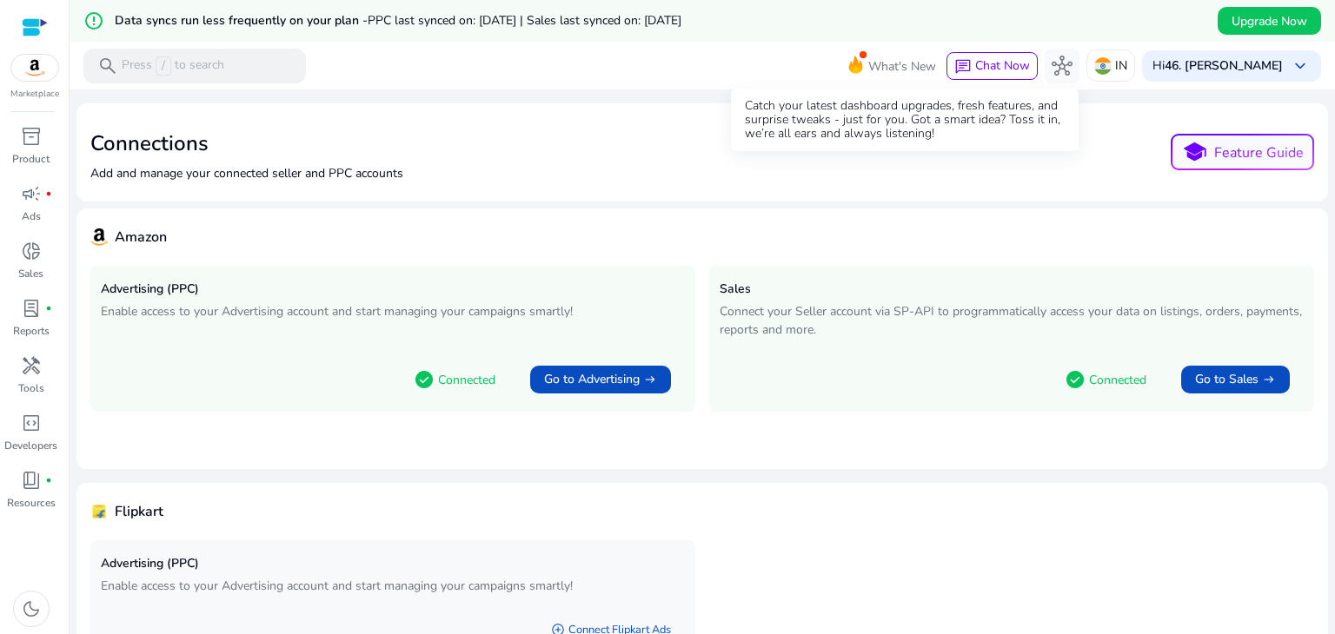
click at [901, 56] on span "What's New" at bounding box center [902, 66] width 68 height 30
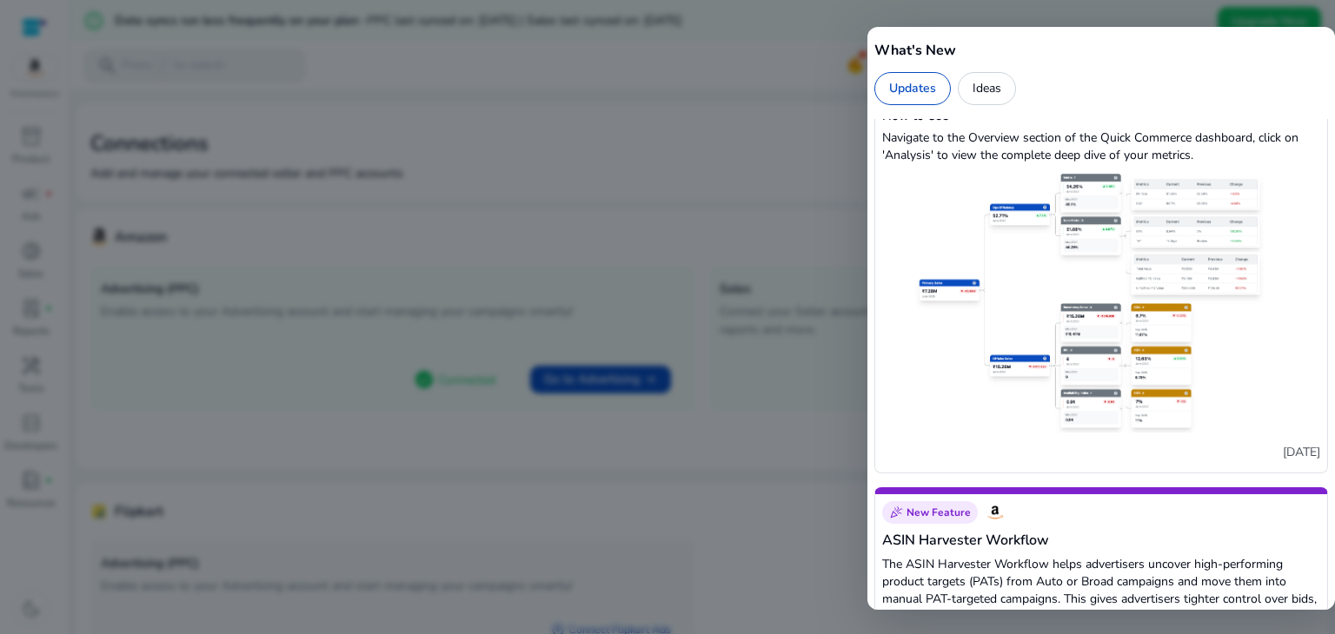
scroll to position [2312, 0]
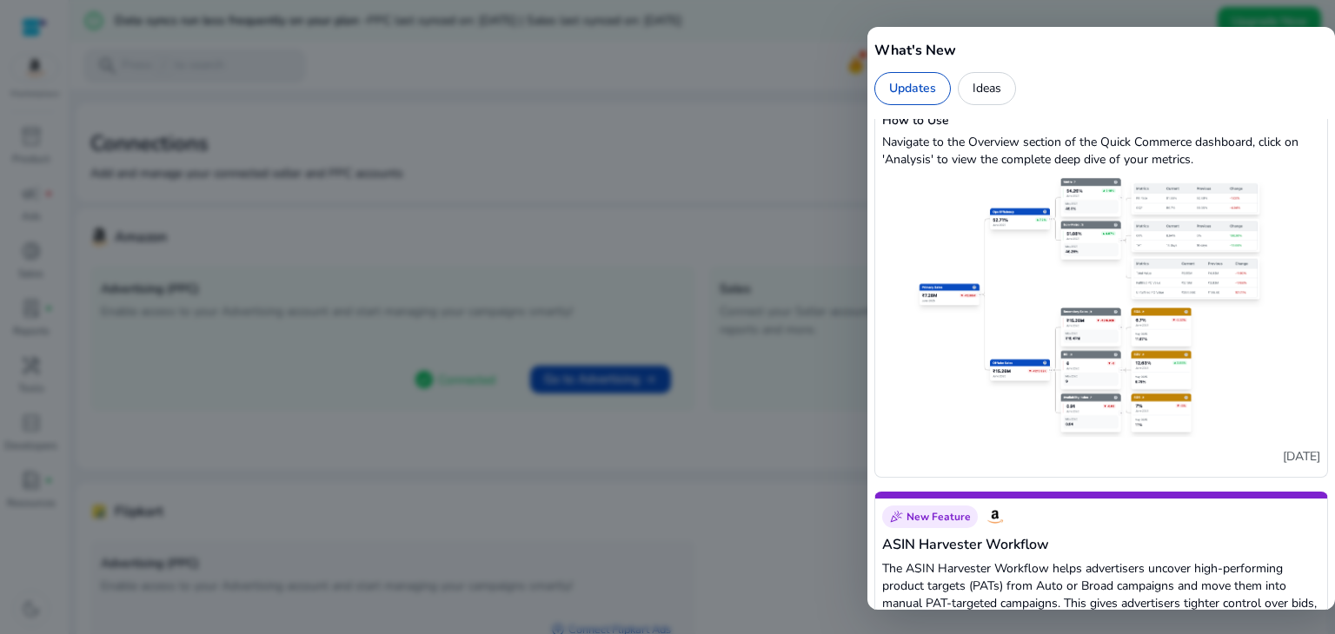
click at [700, 95] on div at bounding box center [667, 317] width 1335 height 634
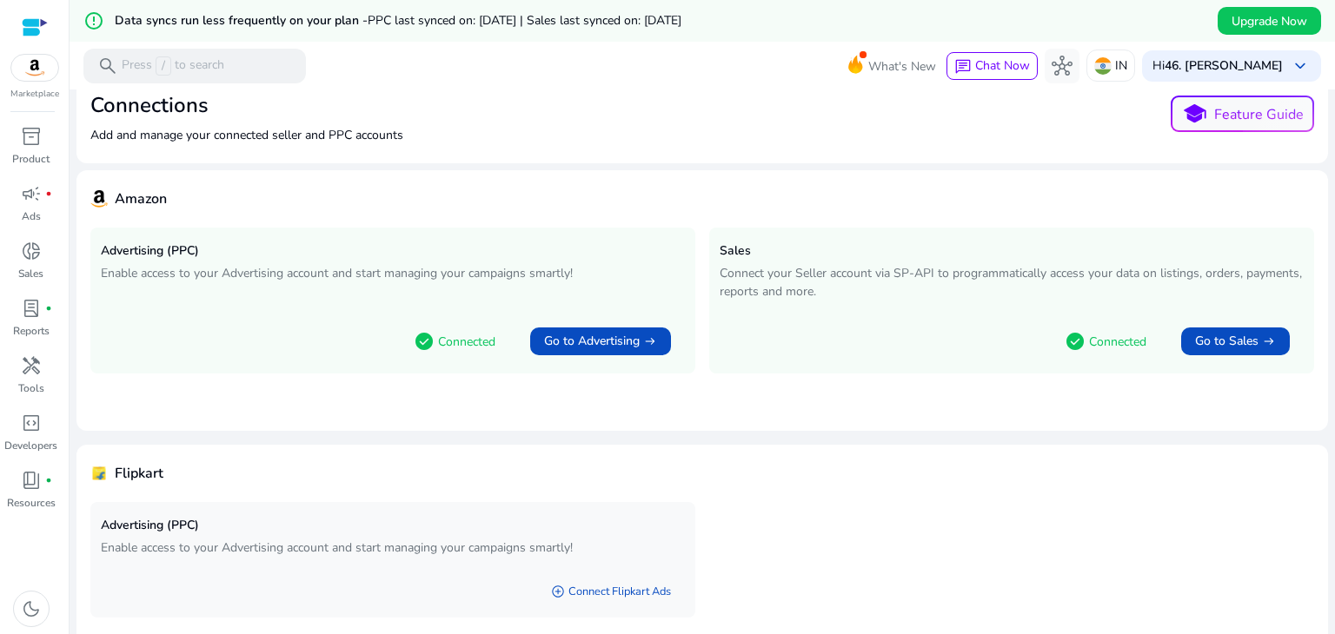
scroll to position [0, 0]
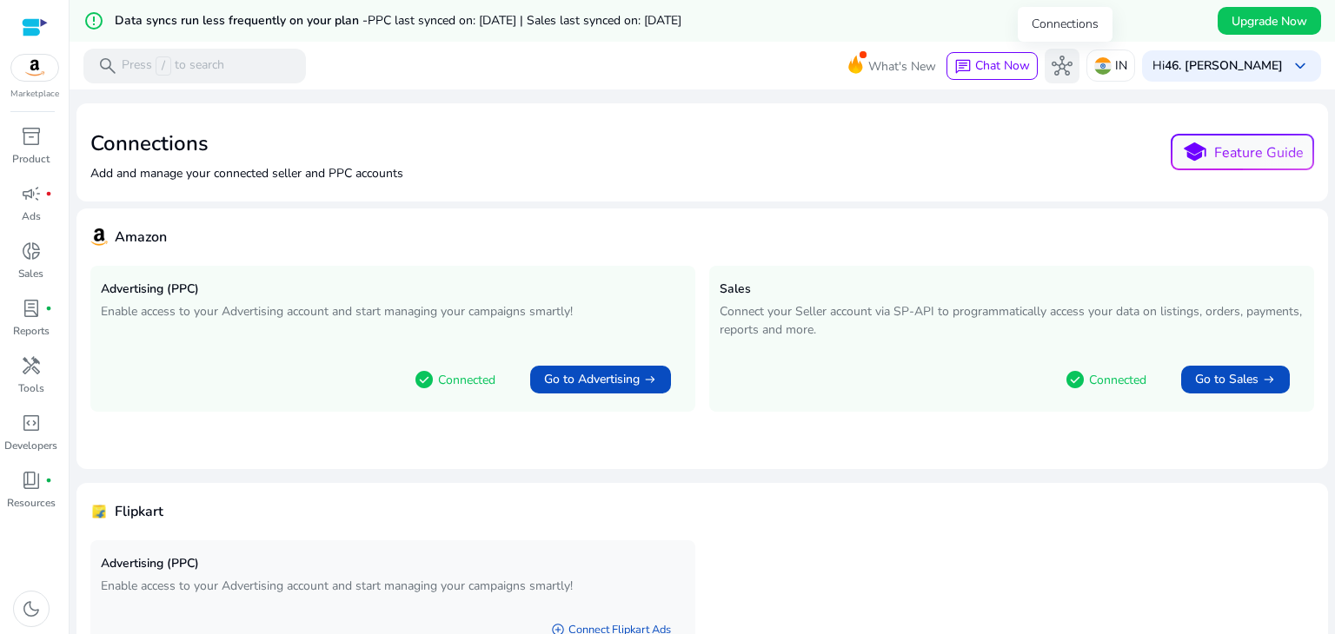
click at [1054, 70] on span "hub" at bounding box center [1061, 66] width 21 height 21
click at [1256, 146] on button "school Feature Guide" at bounding box center [1241, 152] width 143 height 36
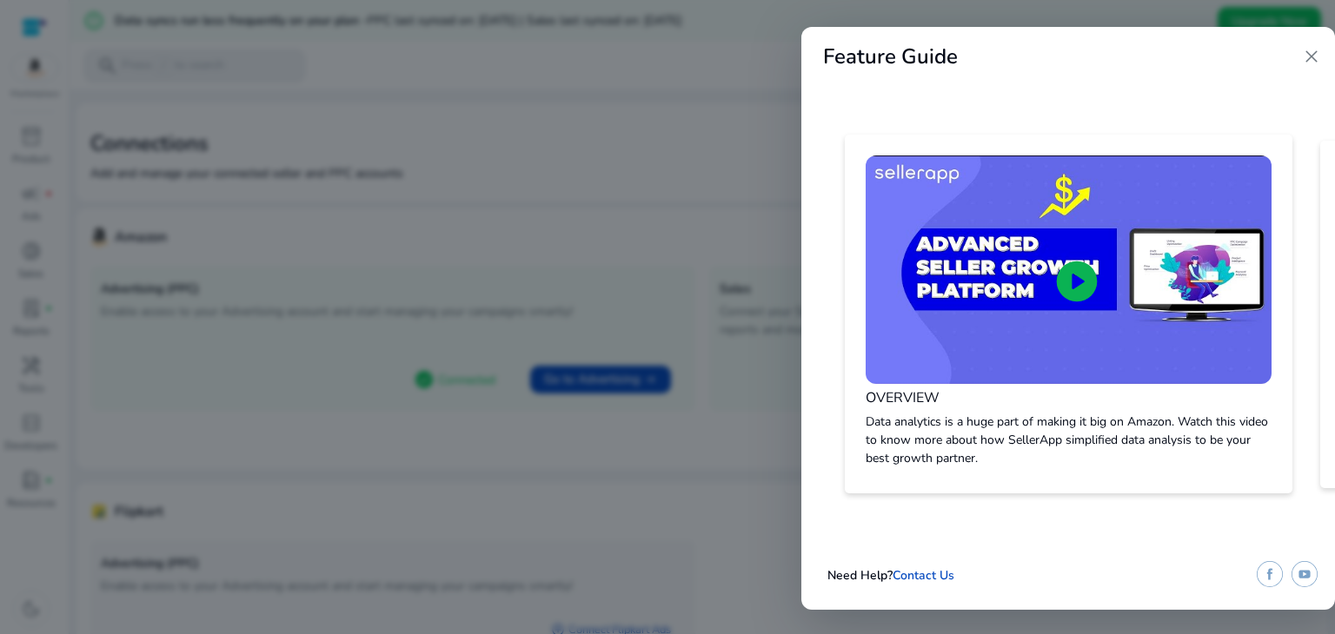
click at [1303, 56] on span "close" at bounding box center [1311, 56] width 21 height 21
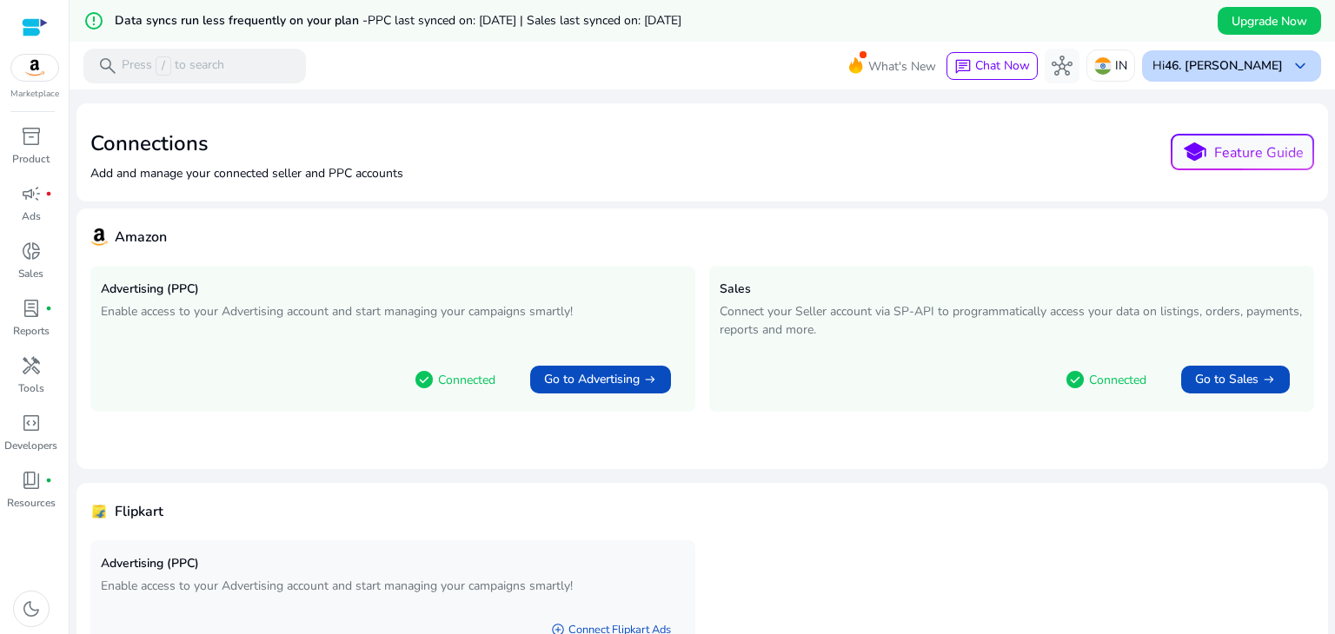
click at [1290, 56] on span "keyboard_arrow_down" at bounding box center [1299, 66] width 21 height 21
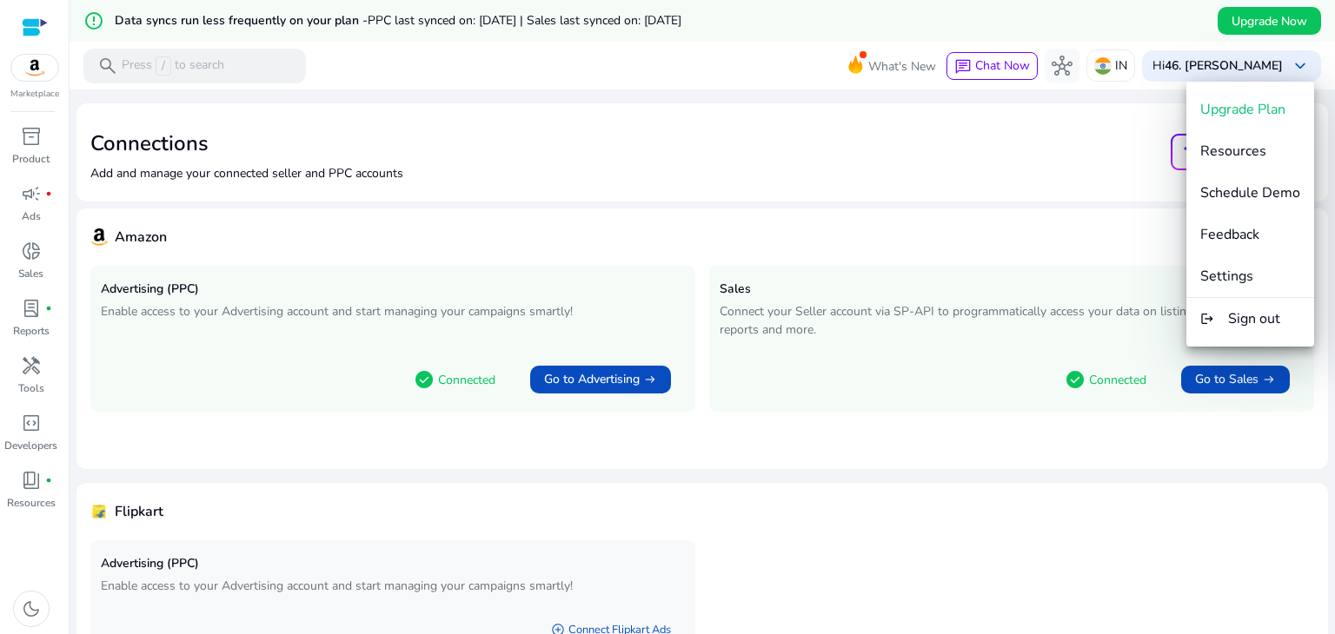
click at [1082, 133] on div at bounding box center [667, 317] width 1335 height 634
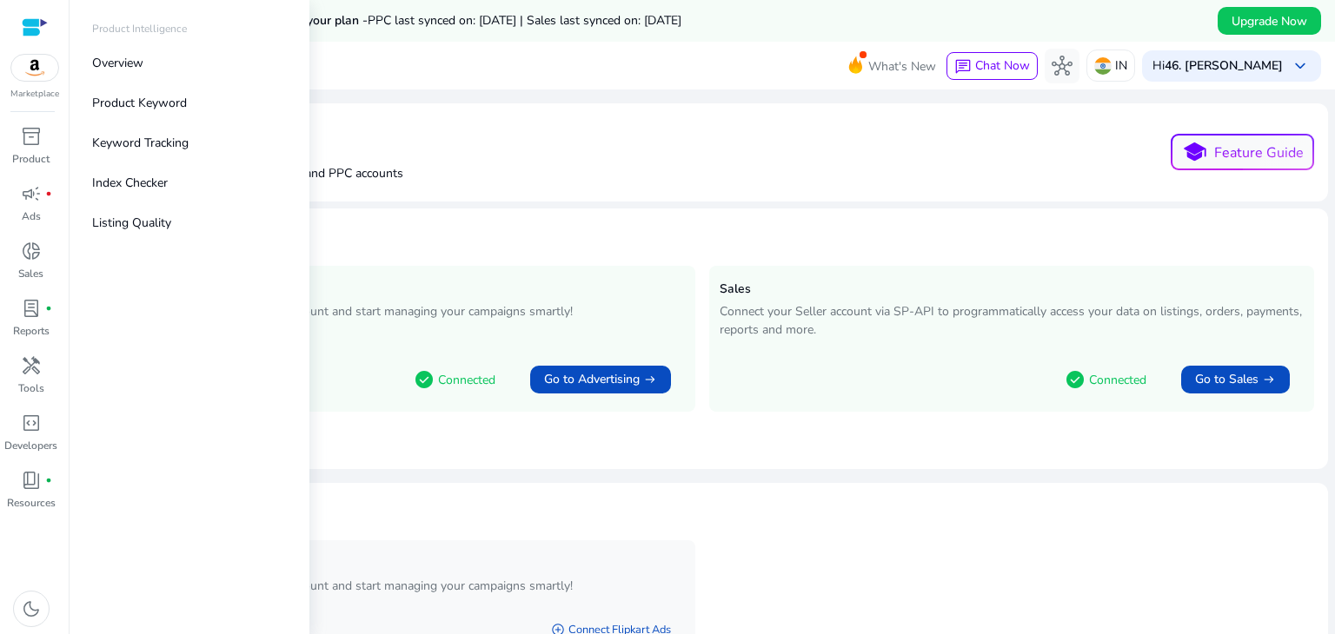
click at [30, 62] on img at bounding box center [34, 68] width 47 height 26
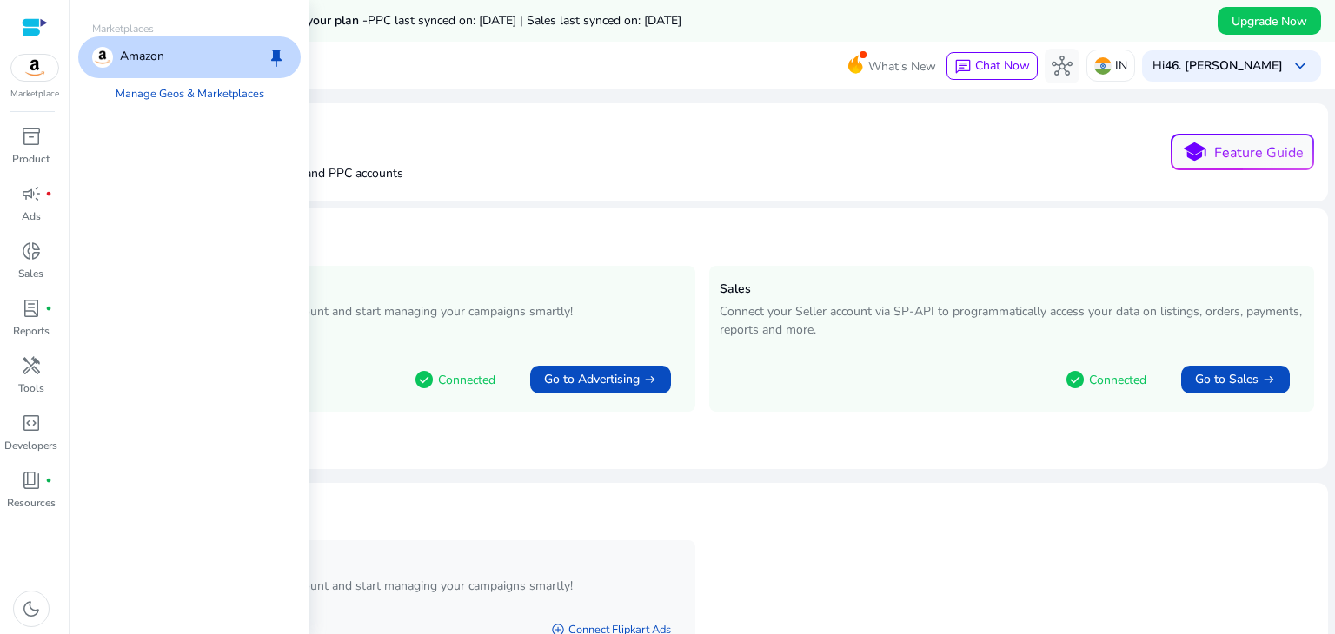
click at [150, 54] on p "Amazon" at bounding box center [142, 57] width 44 height 21
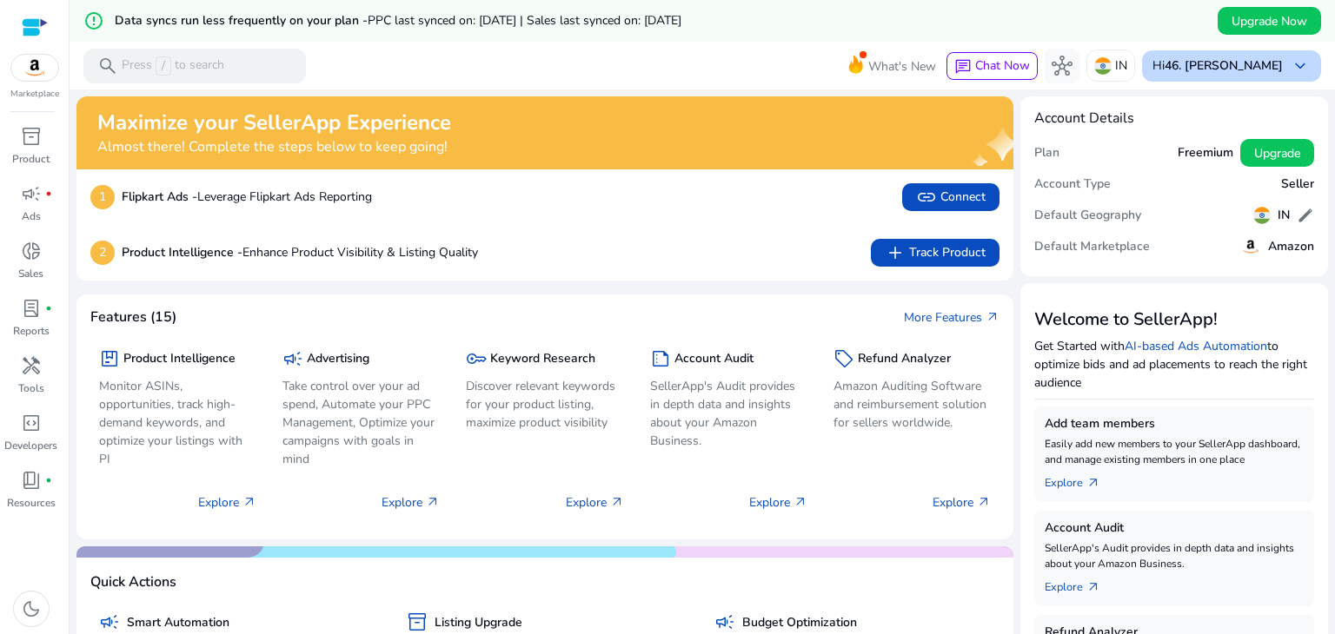
click at [1289, 64] on span "keyboard_arrow_down" at bounding box center [1299, 66] width 21 height 21
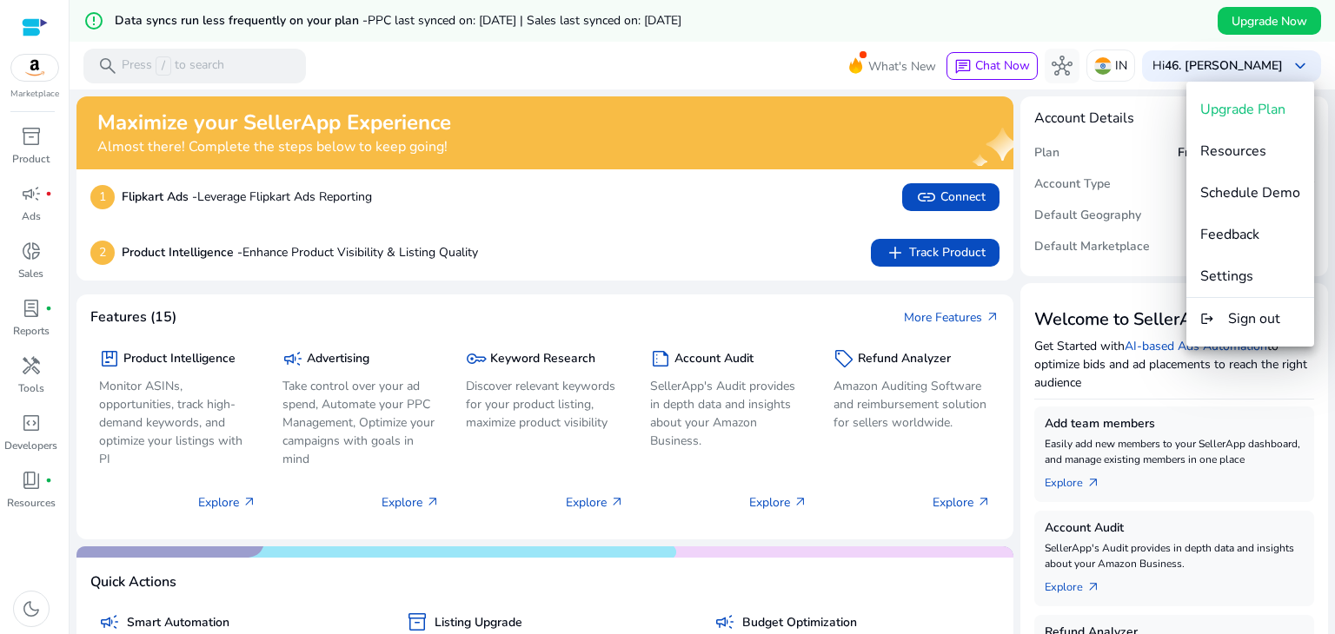
click at [1128, 61] on div at bounding box center [667, 317] width 1335 height 634
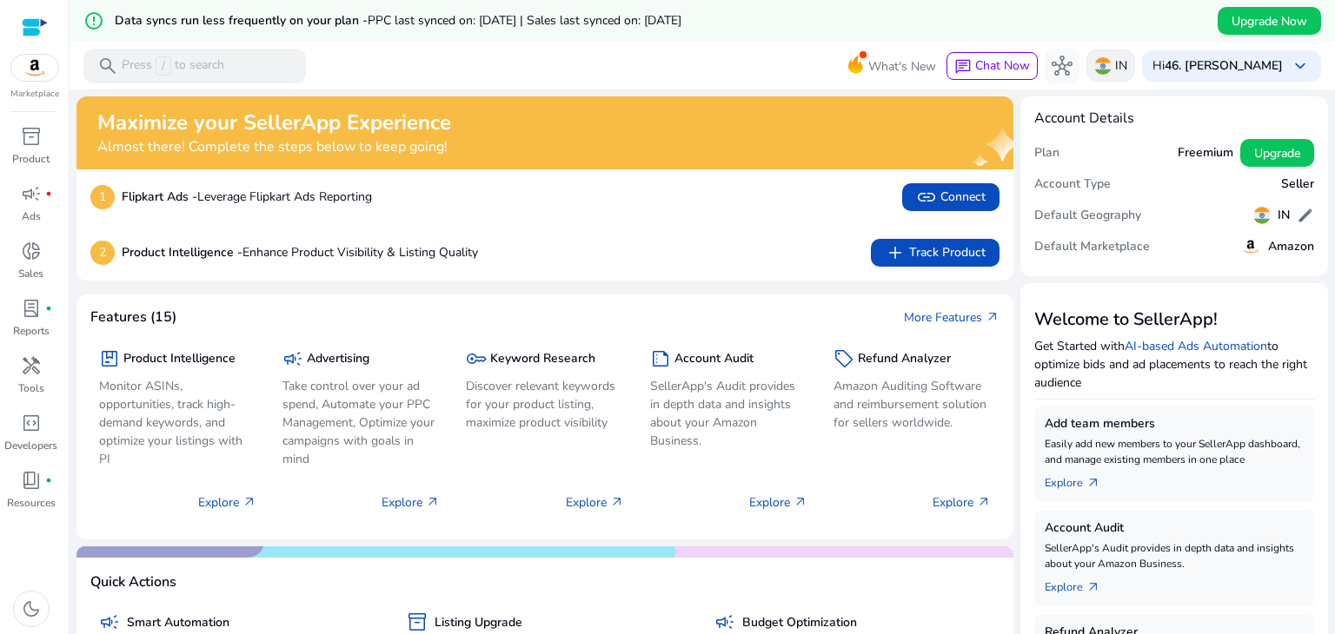
click at [1116, 63] on div "IN" at bounding box center [1110, 66] width 49 height 32
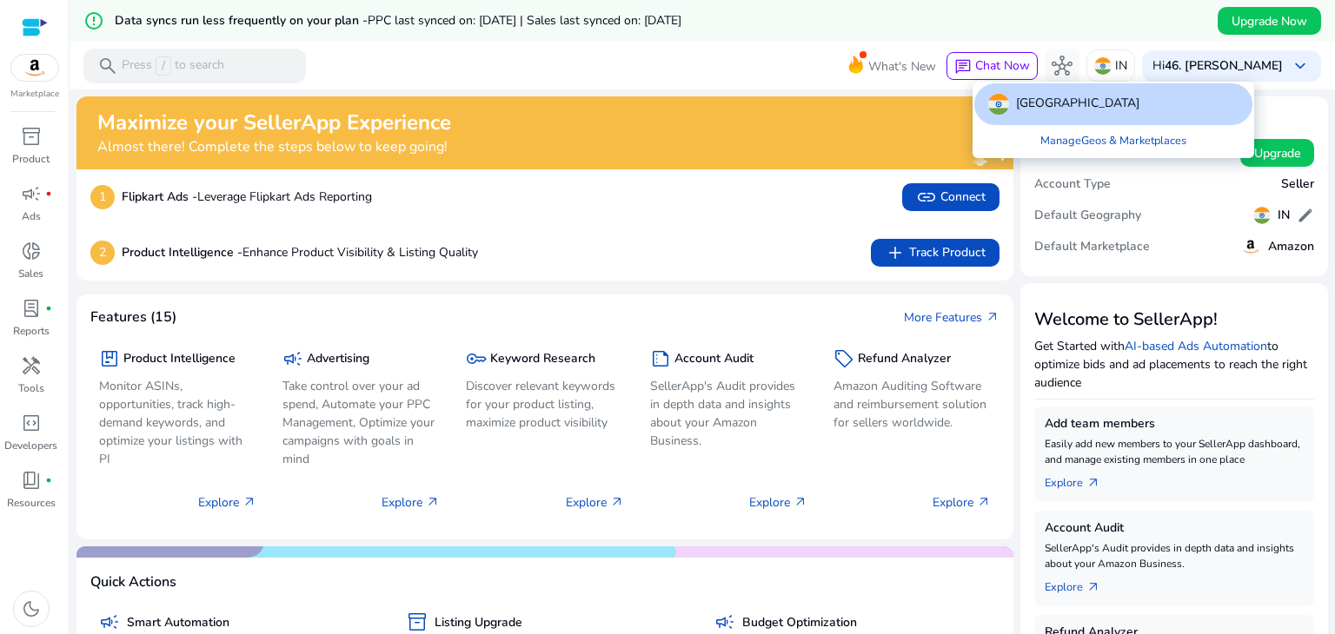
click at [1054, 110] on div "[GEOGRAPHIC_DATA]" at bounding box center [1113, 104] width 278 height 42
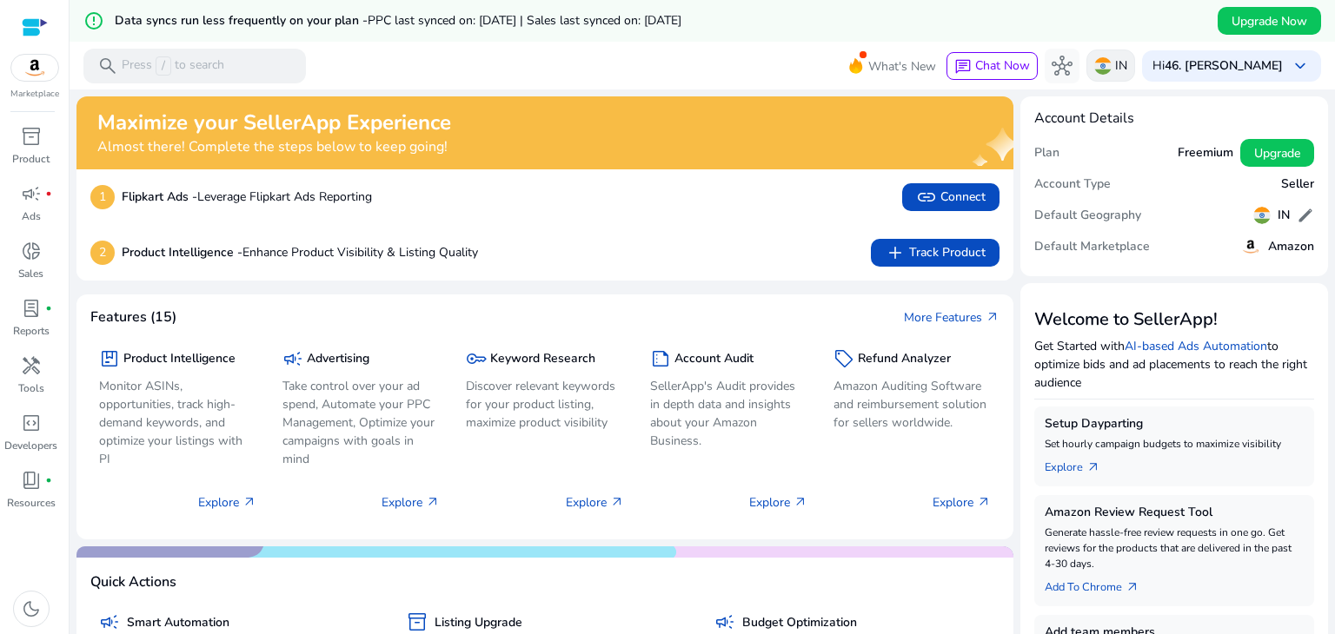
click at [1111, 63] on img at bounding box center [1102, 65] width 17 height 17
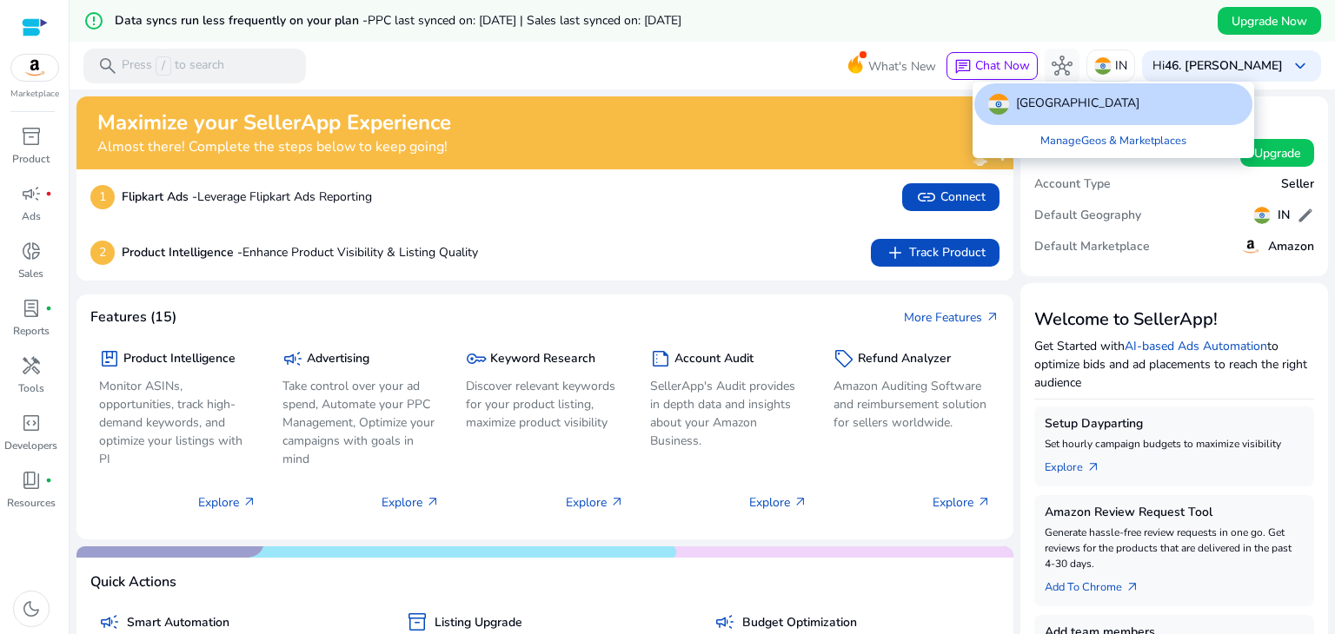
click at [700, 76] on div at bounding box center [667, 317] width 1335 height 634
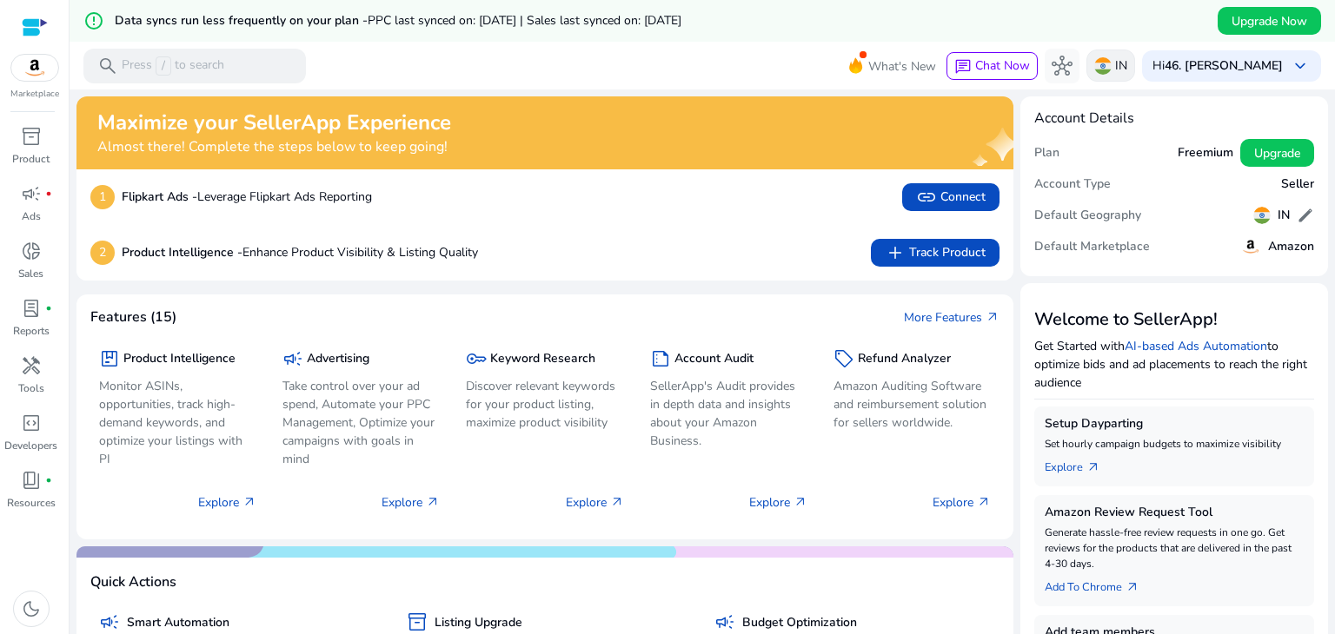
click at [1125, 70] on p "IN" at bounding box center [1121, 65] width 12 height 30
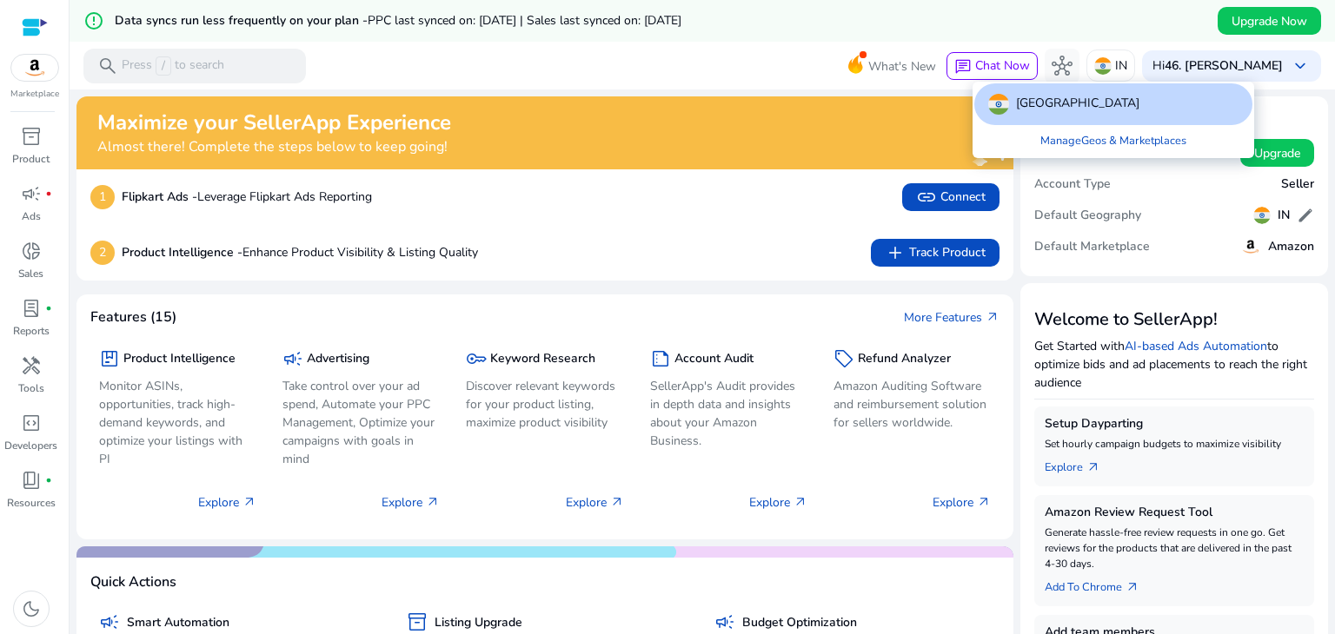
click at [1000, 101] on img at bounding box center [998, 104] width 21 height 21
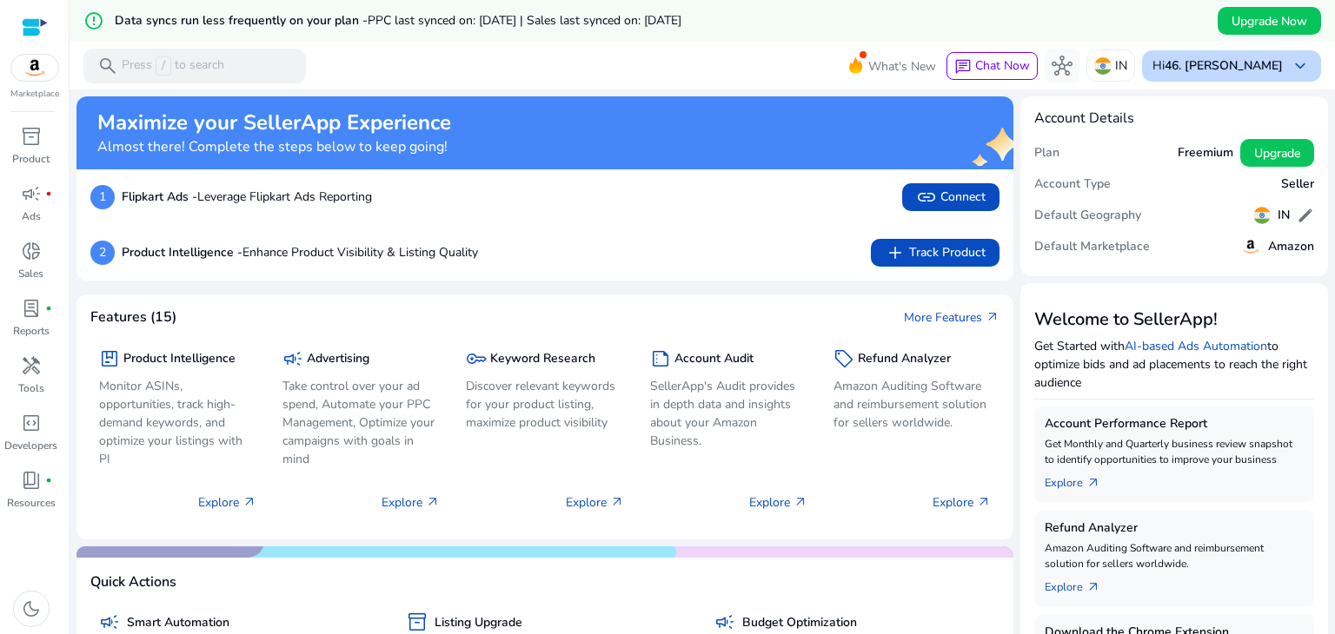
click at [1294, 71] on span "keyboard_arrow_down" at bounding box center [1299, 66] width 21 height 21
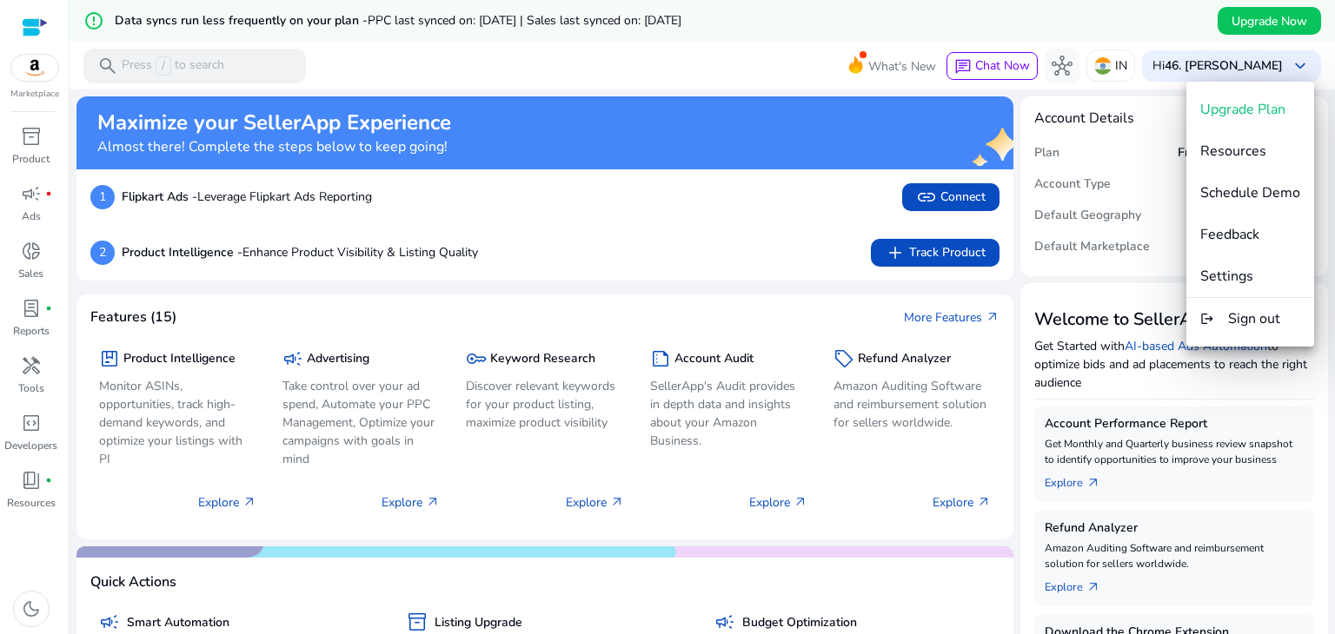
click at [708, 70] on div at bounding box center [667, 317] width 1335 height 634
